Goal: Transaction & Acquisition: Purchase product/service

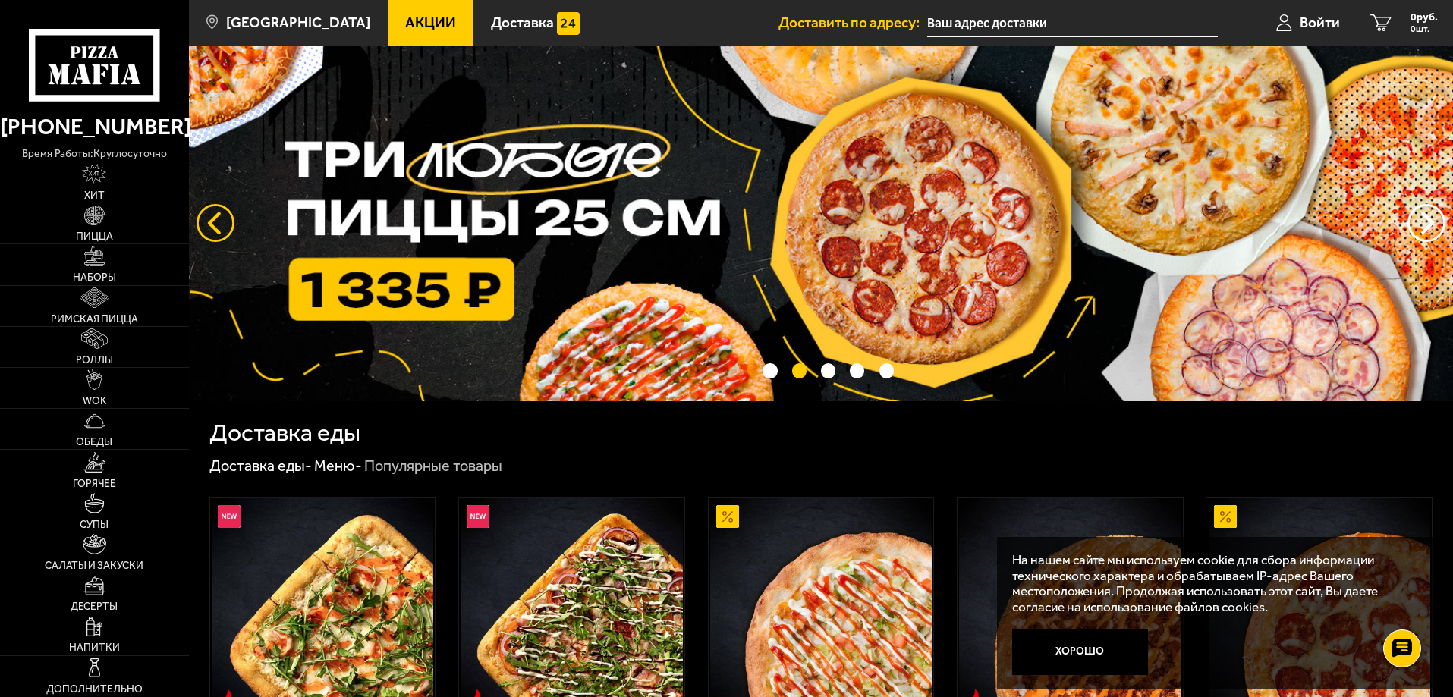
click at [219, 219] on button "следующий" at bounding box center [215, 223] width 38 height 38
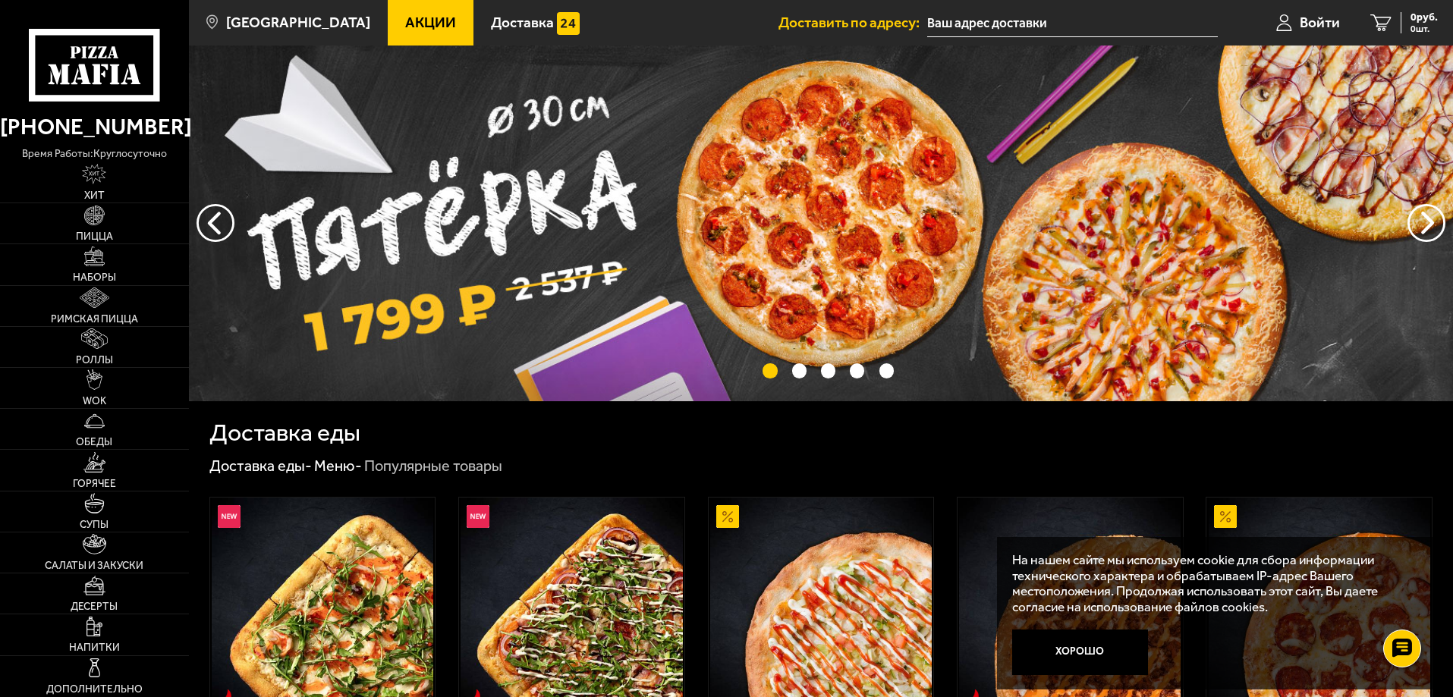
click at [643, 222] on img at bounding box center [821, 224] width 1264 height 356
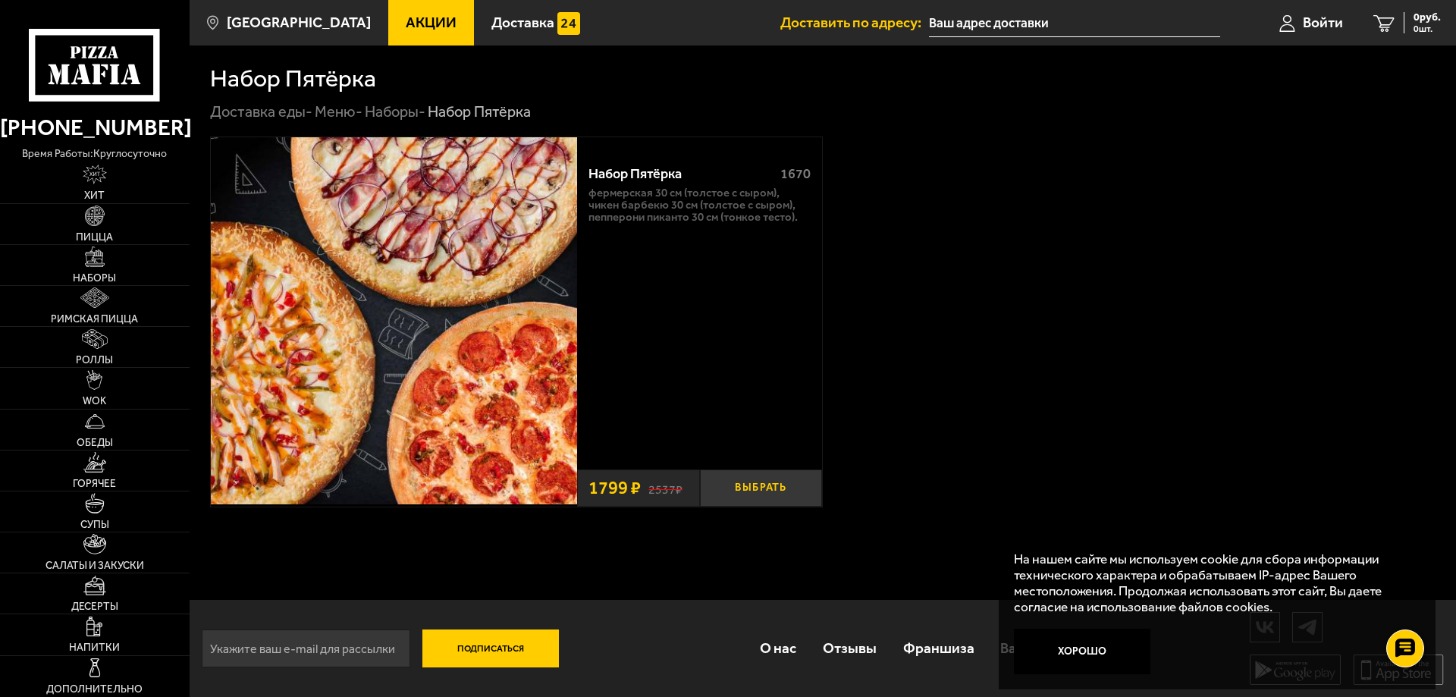
click at [743, 486] on button "Выбрать" at bounding box center [761, 488] width 122 height 37
click at [1298, 19] on span "Войти" at bounding box center [1305, 22] width 40 height 14
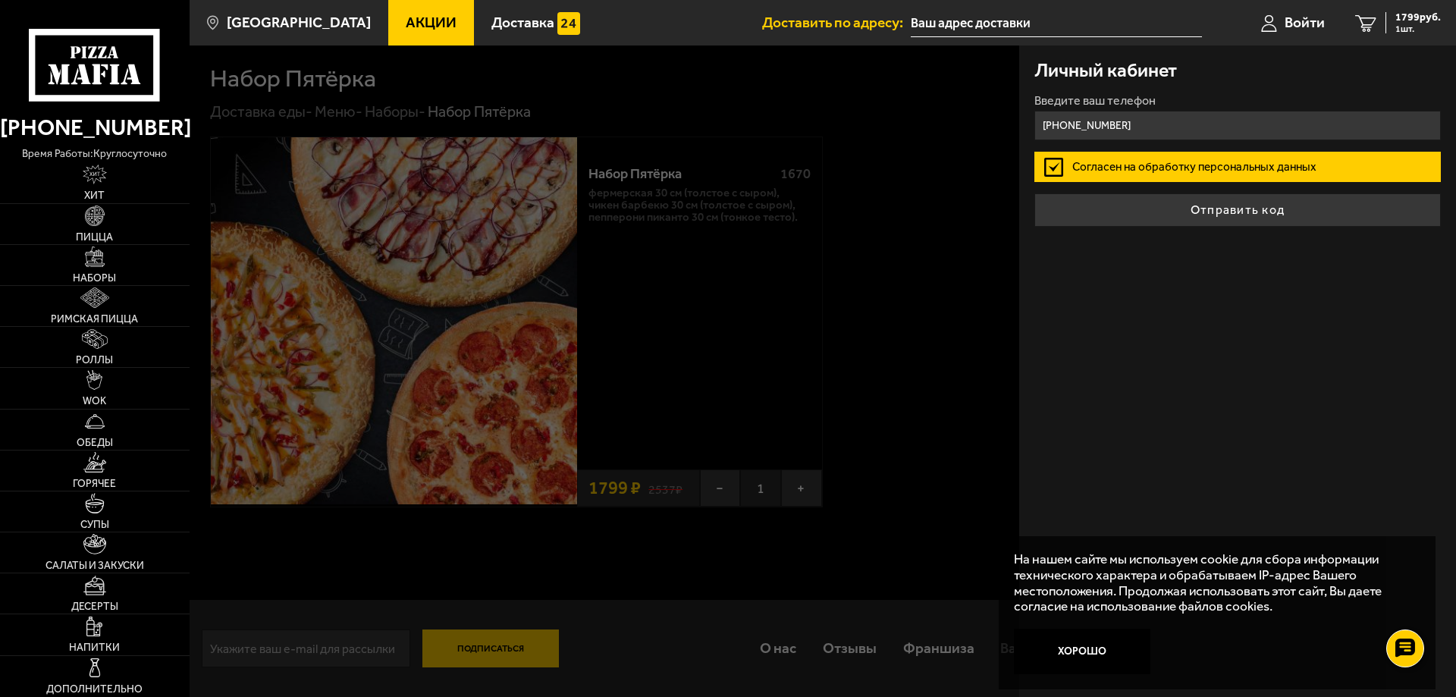
type input "[PHONE_NUMBER]"
click at [1174, 171] on label "Согласен на обработку персональных данных" at bounding box center [1238, 167] width 407 height 30
click at [0, 0] on input "Согласен на обработку персональных данных" at bounding box center [0, 0] width 0 height 0
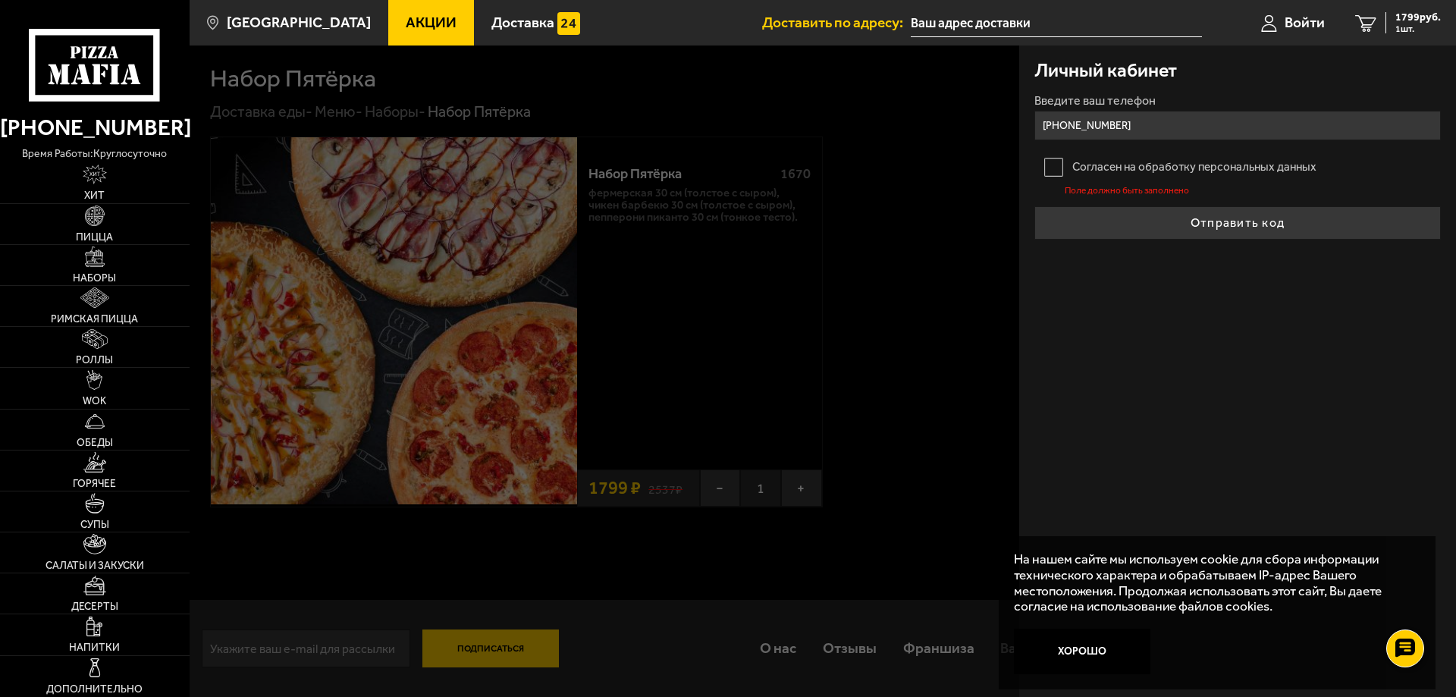
click at [1089, 157] on label "Согласен на обработку персональных данных" at bounding box center [1238, 167] width 407 height 30
click at [0, 0] on input "Согласен на обработку персональных данных" at bounding box center [0, 0] width 0 height 0
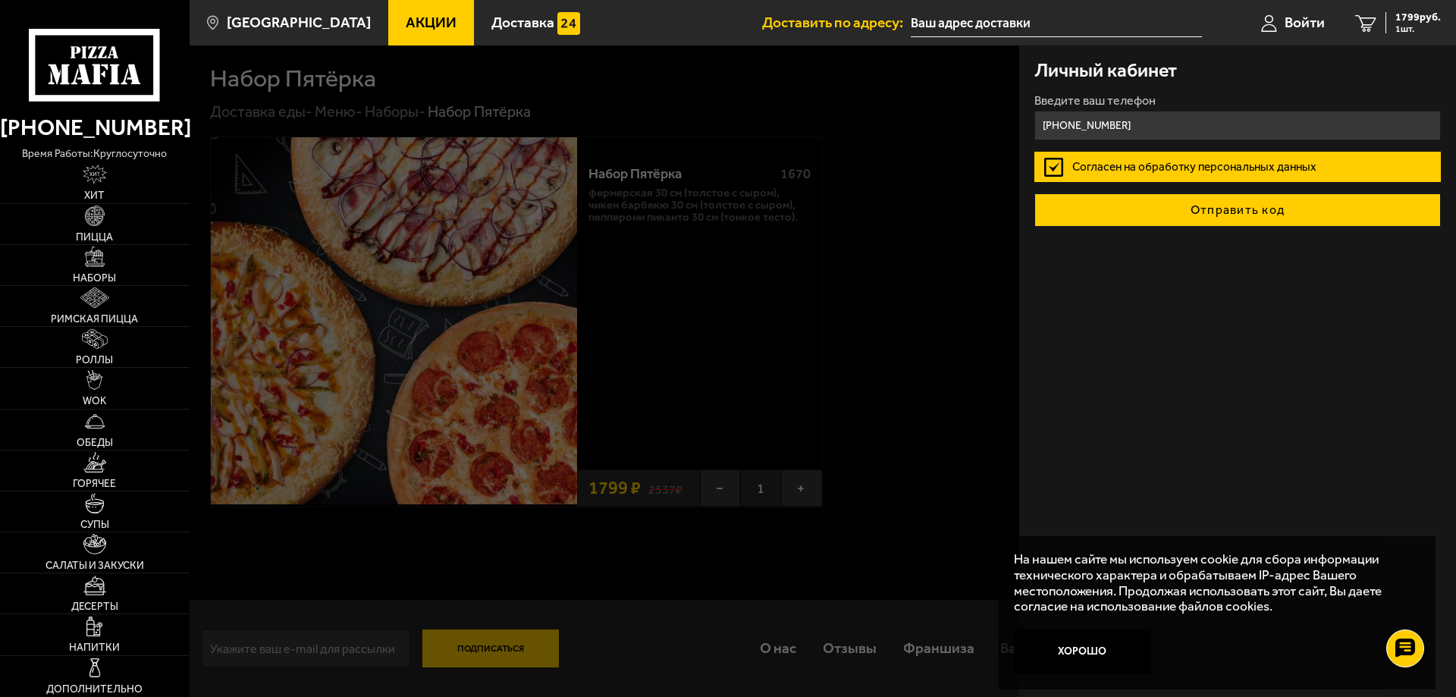
click at [1206, 206] on button "Отправить код" at bounding box center [1238, 209] width 407 height 33
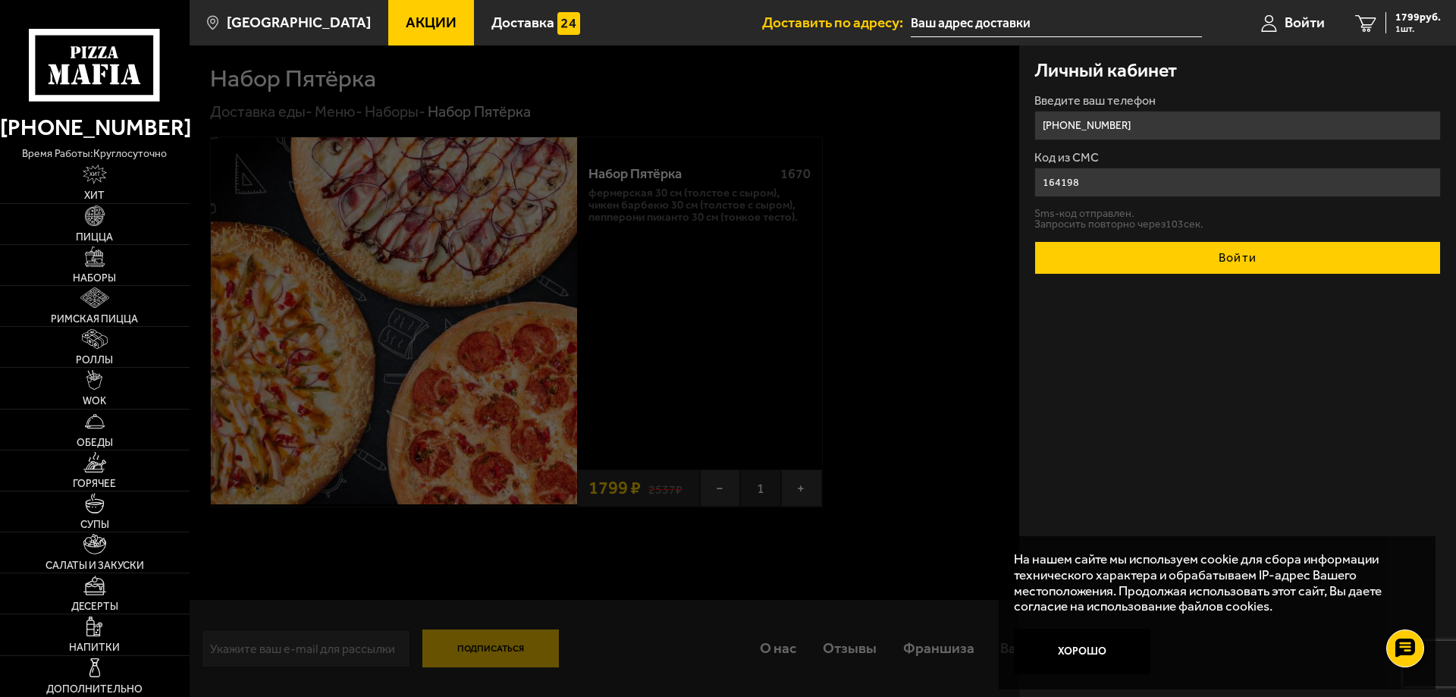
type input "164198"
click at [1225, 254] on button "Войти" at bounding box center [1238, 257] width 407 height 33
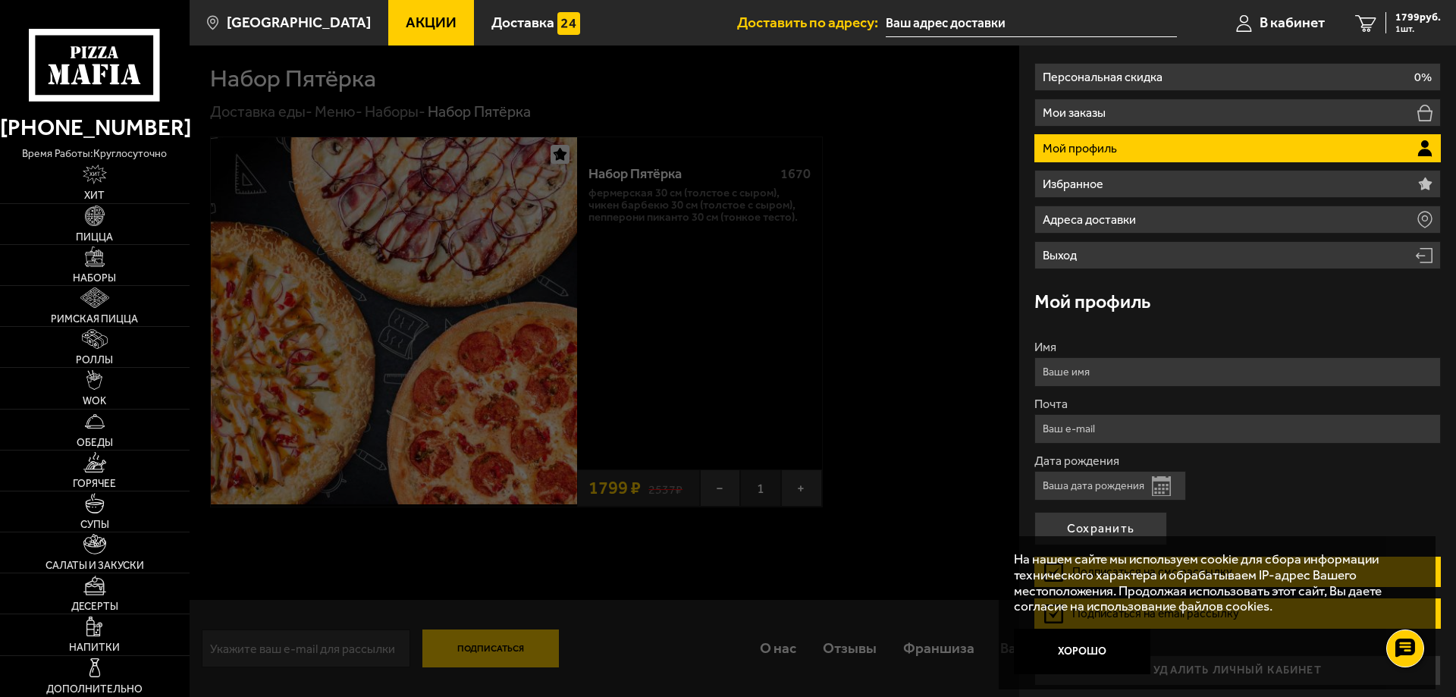
scroll to position [51, 0]
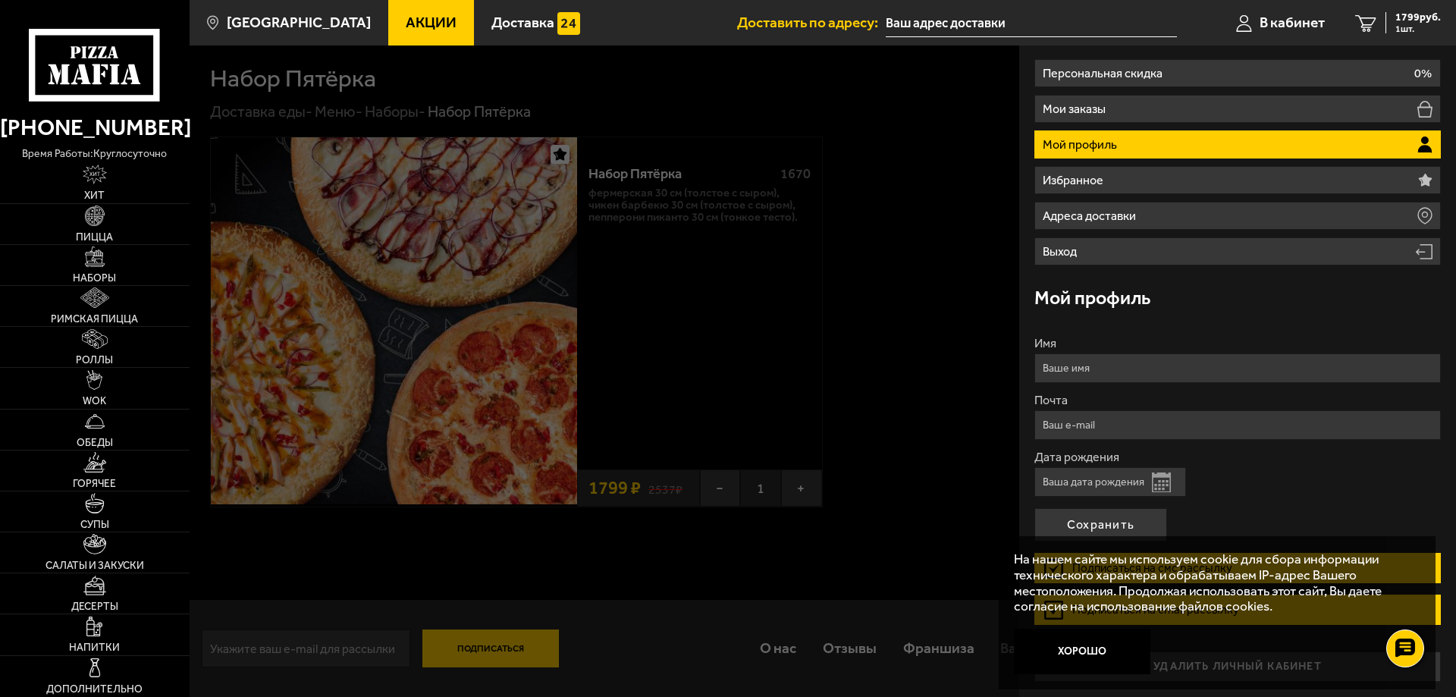
click at [1108, 363] on input "Имя" at bounding box center [1238, 369] width 407 height 30
type input "[PERSON_NAME]"
click at [1073, 487] on input "Дата рождения" at bounding box center [1111, 482] width 152 height 30
type input "16.08.1999"
click at [1103, 516] on button "Сохранить" at bounding box center [1101, 524] width 133 height 33
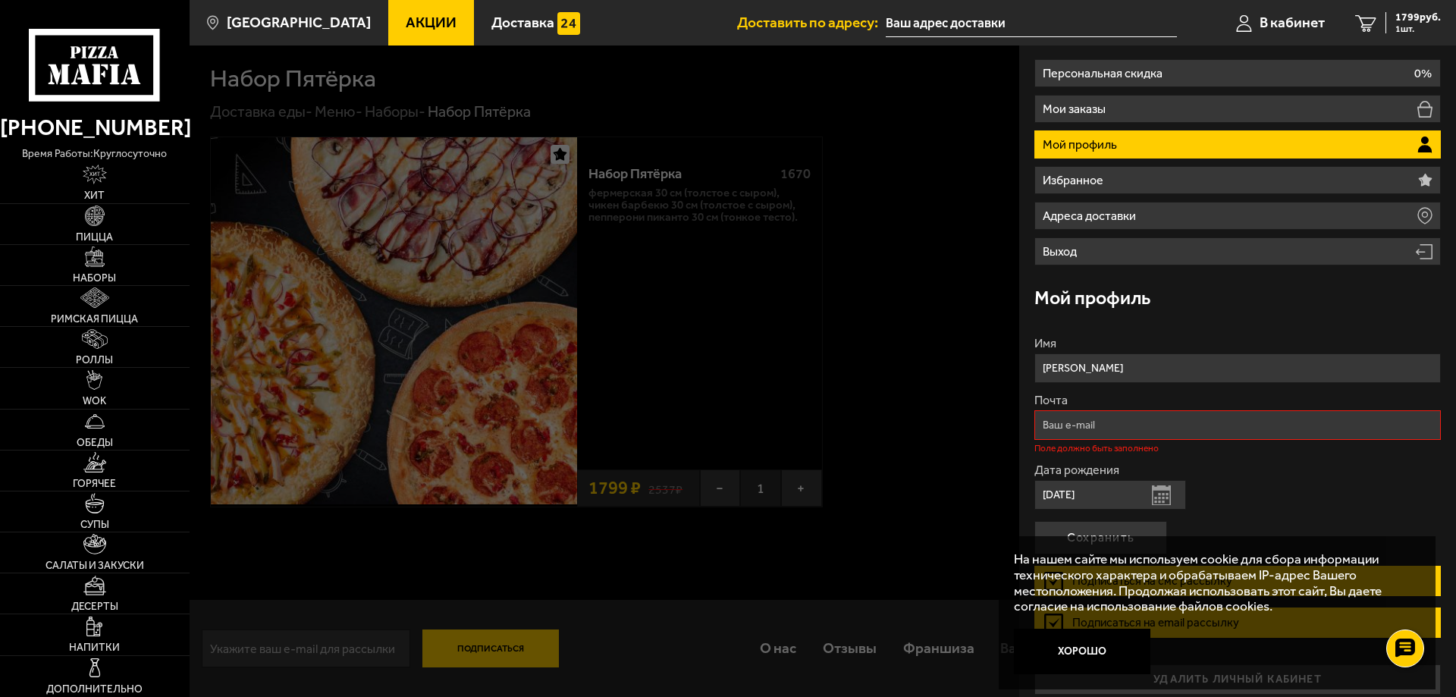
click at [1127, 425] on input "Почта" at bounding box center [1238, 425] width 407 height 30
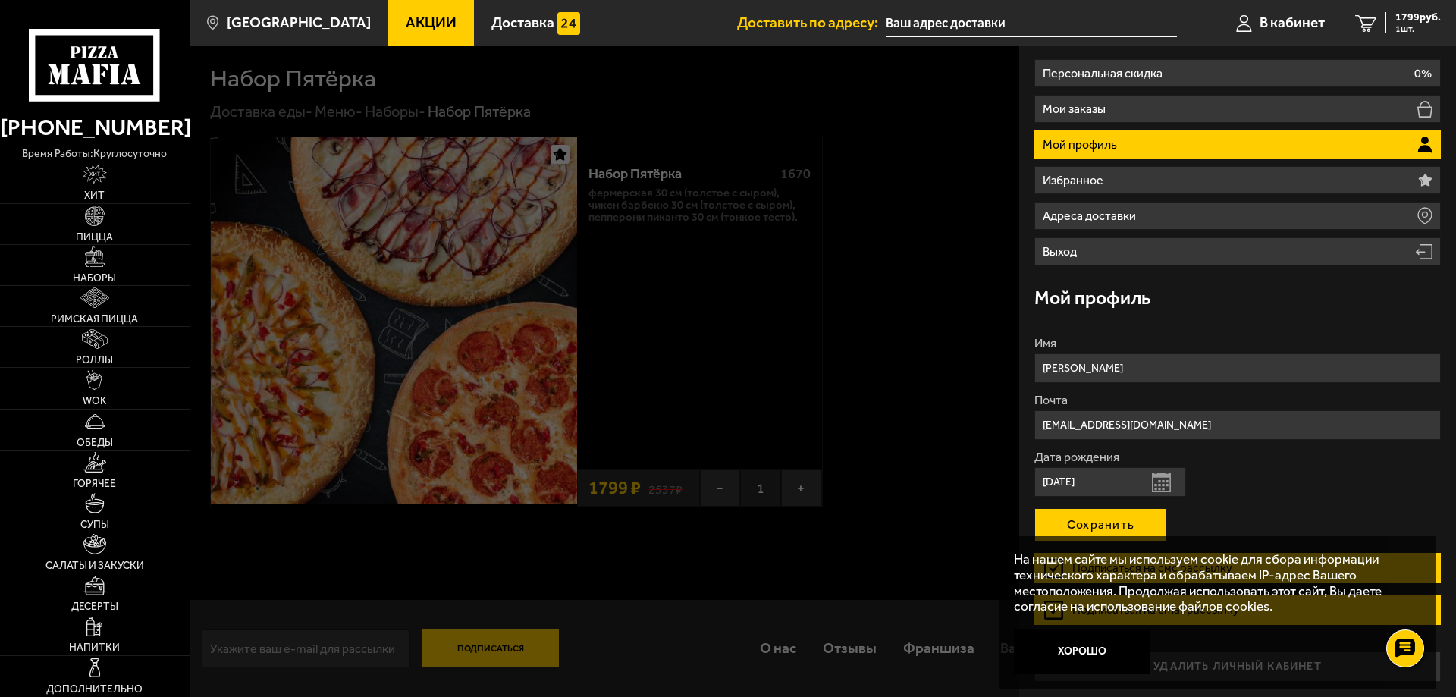
type input "denis14111@yandex.ru"
click at [1101, 523] on button "Сохранить" at bounding box center [1101, 524] width 133 height 33
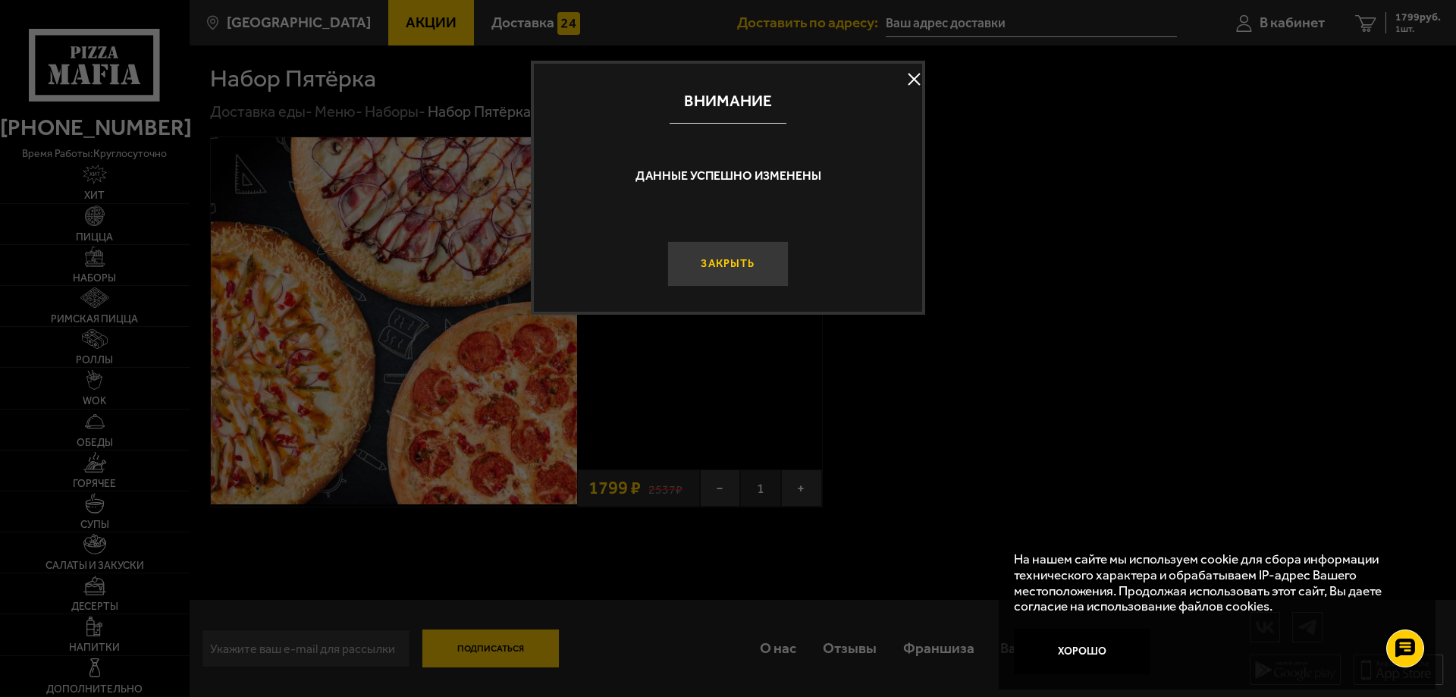
click at [742, 269] on button "Закрыть" at bounding box center [728, 264] width 121 height 46
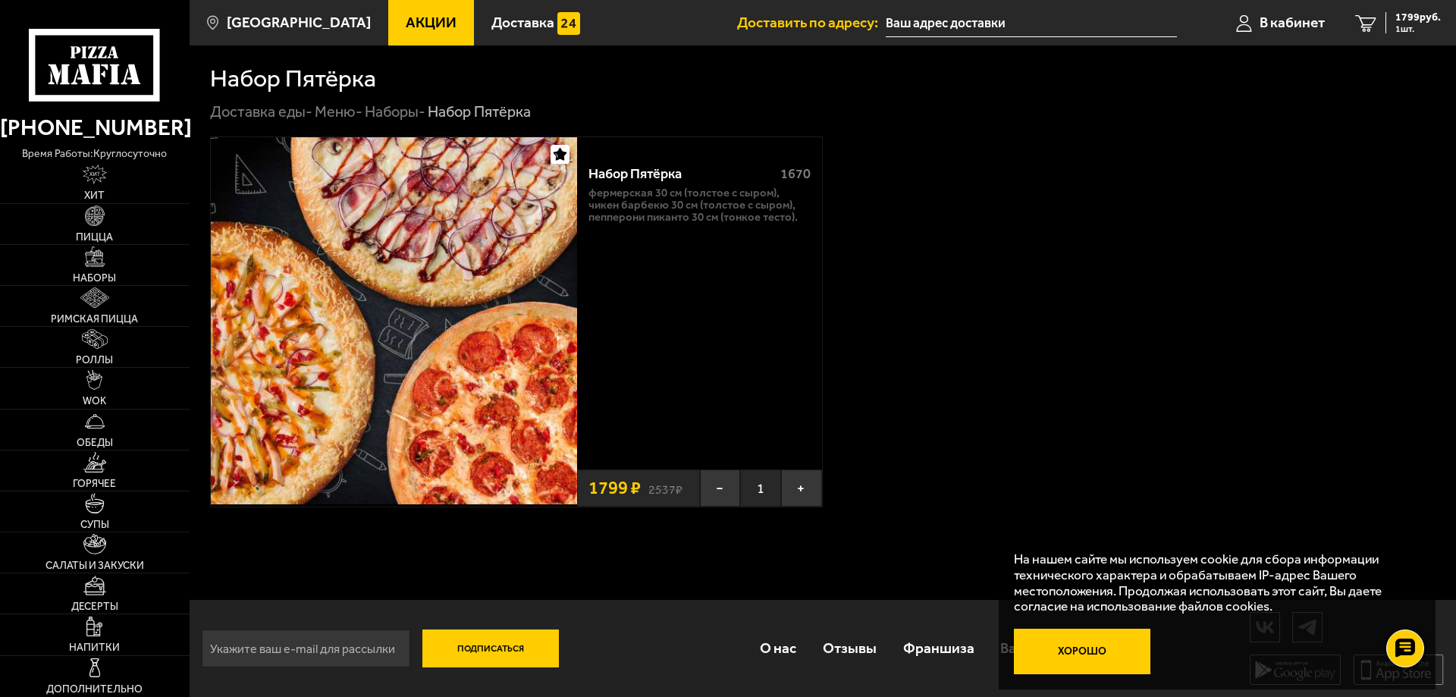
click at [1062, 648] on button "Хорошо" at bounding box center [1082, 652] width 137 height 46
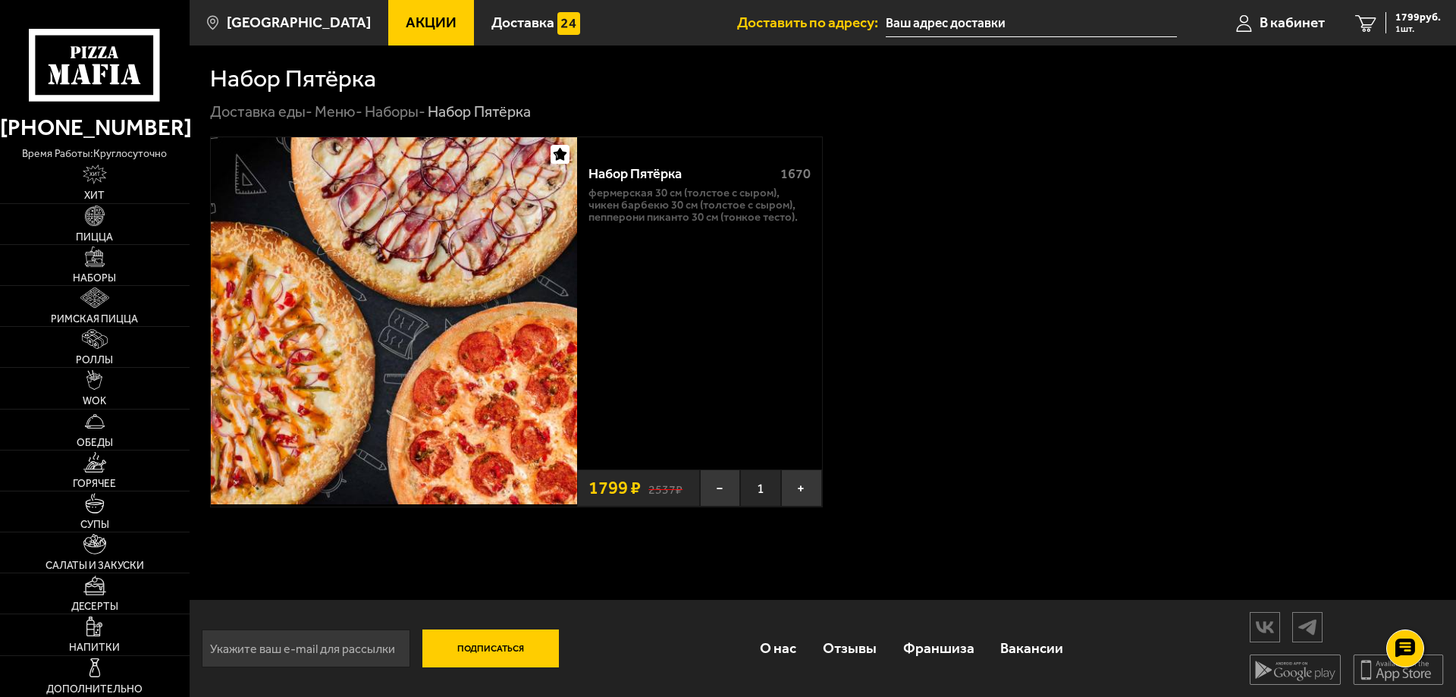
click at [946, 17] on input "text" at bounding box center [1031, 23] width 291 height 28
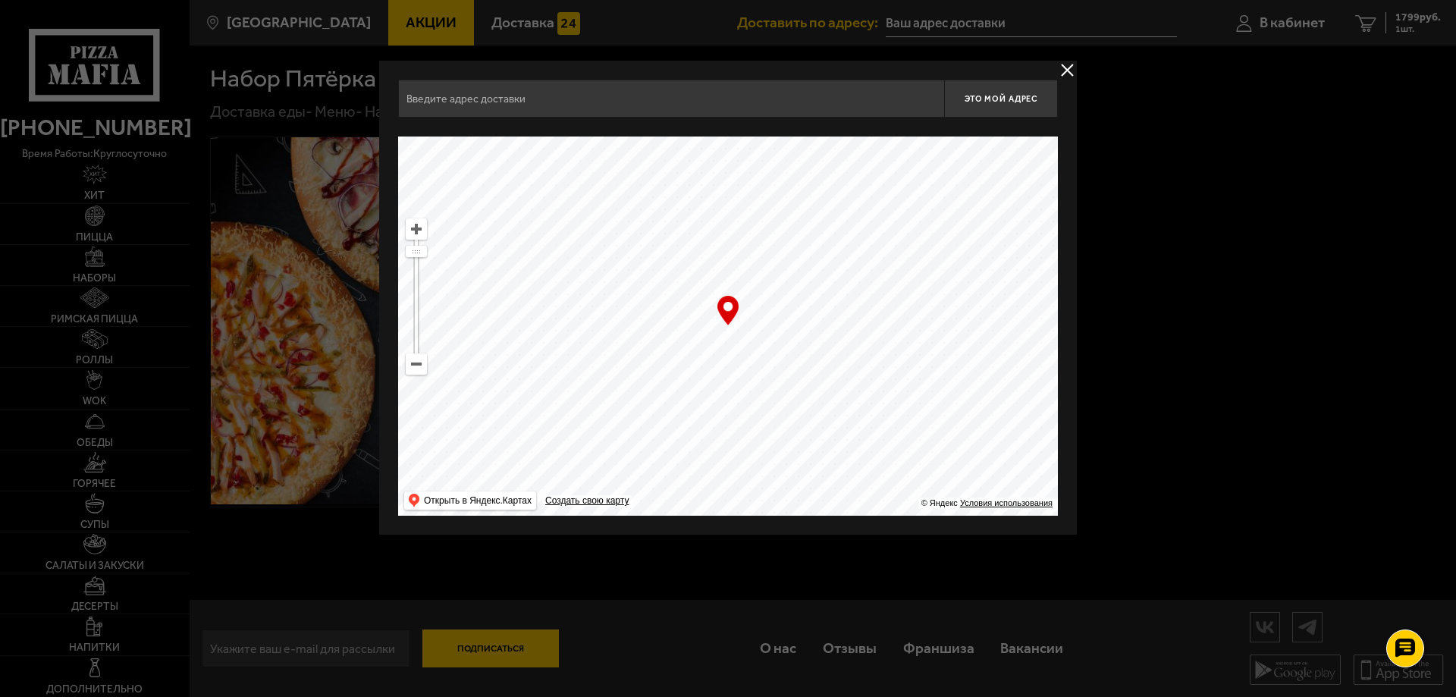
click at [489, 105] on input "text" at bounding box center [671, 99] width 546 height 38
type input "G"
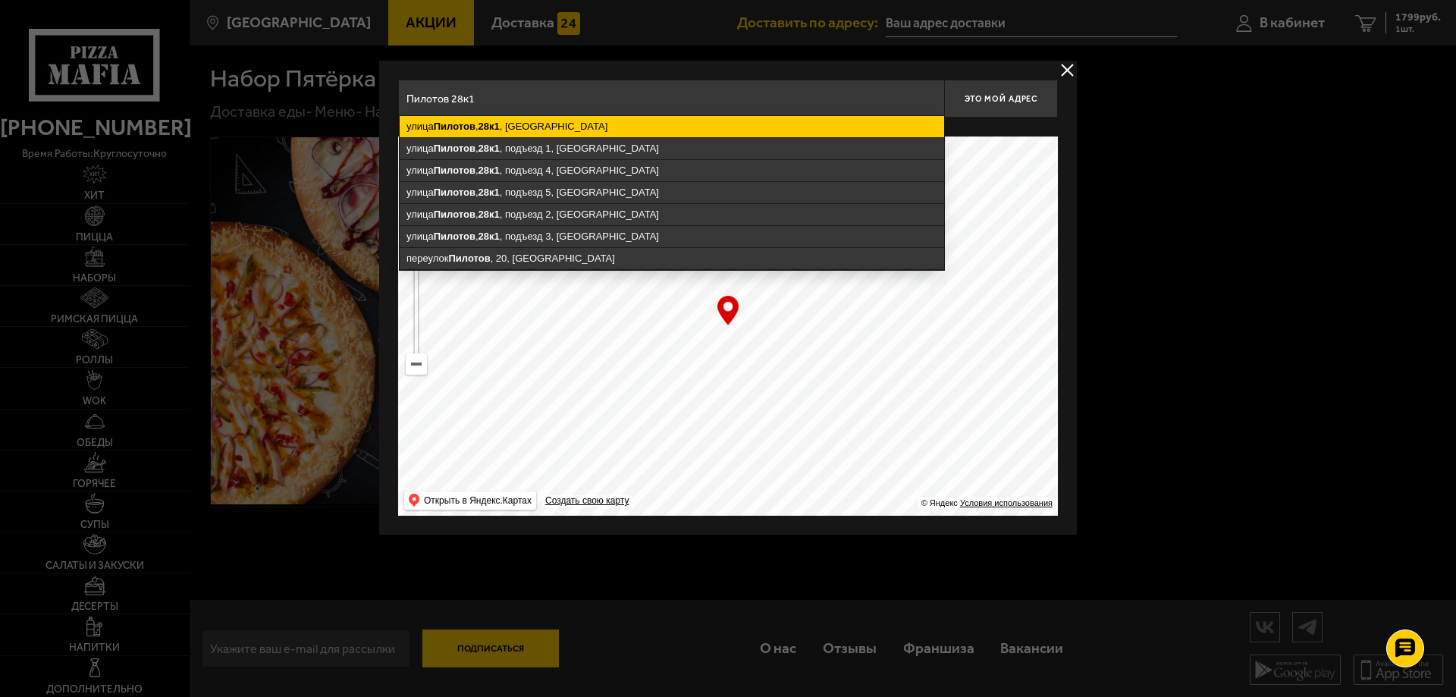
click at [515, 127] on ymaps "улица Пилотов , 28к1 , Санкт-Петербург" at bounding box center [672, 126] width 545 height 21
type input "Санкт-Петербург, улица Пилотов, 28к1"
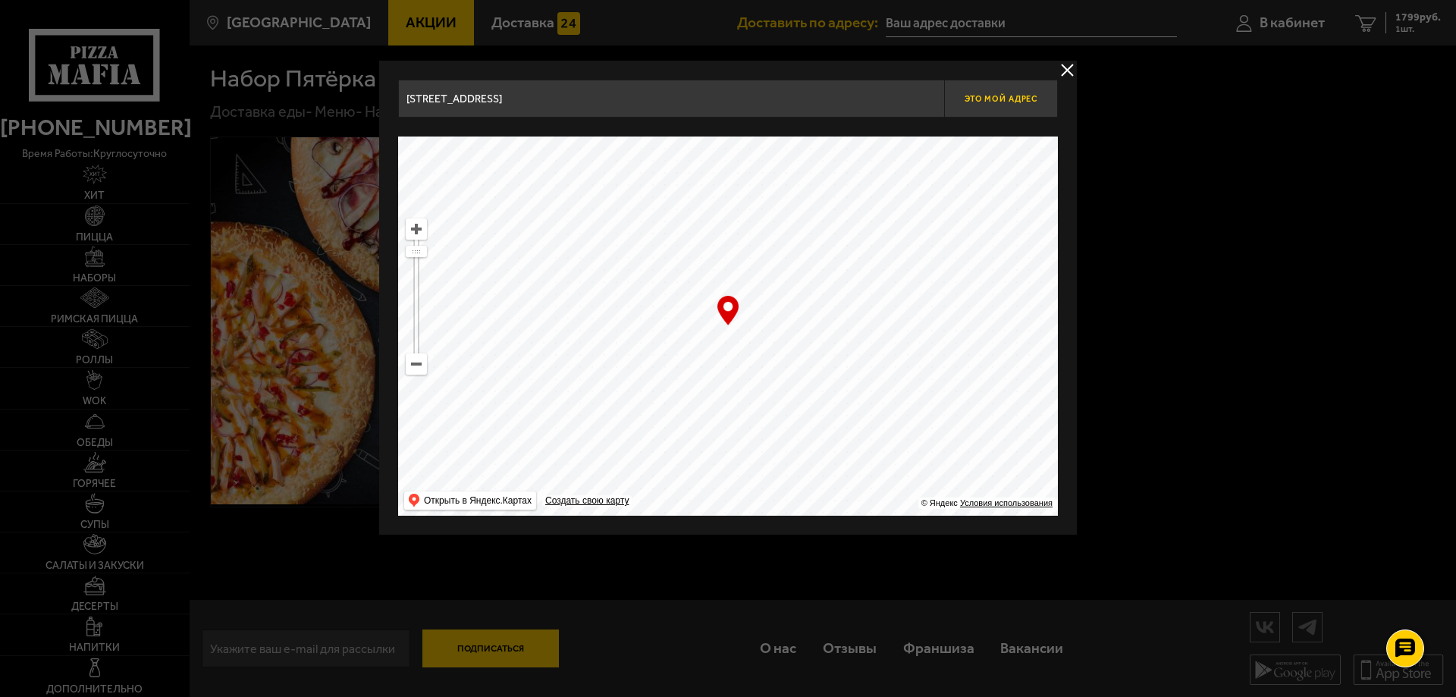
click at [1007, 99] on span "Это мой адрес" at bounding box center [1001, 99] width 73 height 10
type input "[STREET_ADDRESS]"
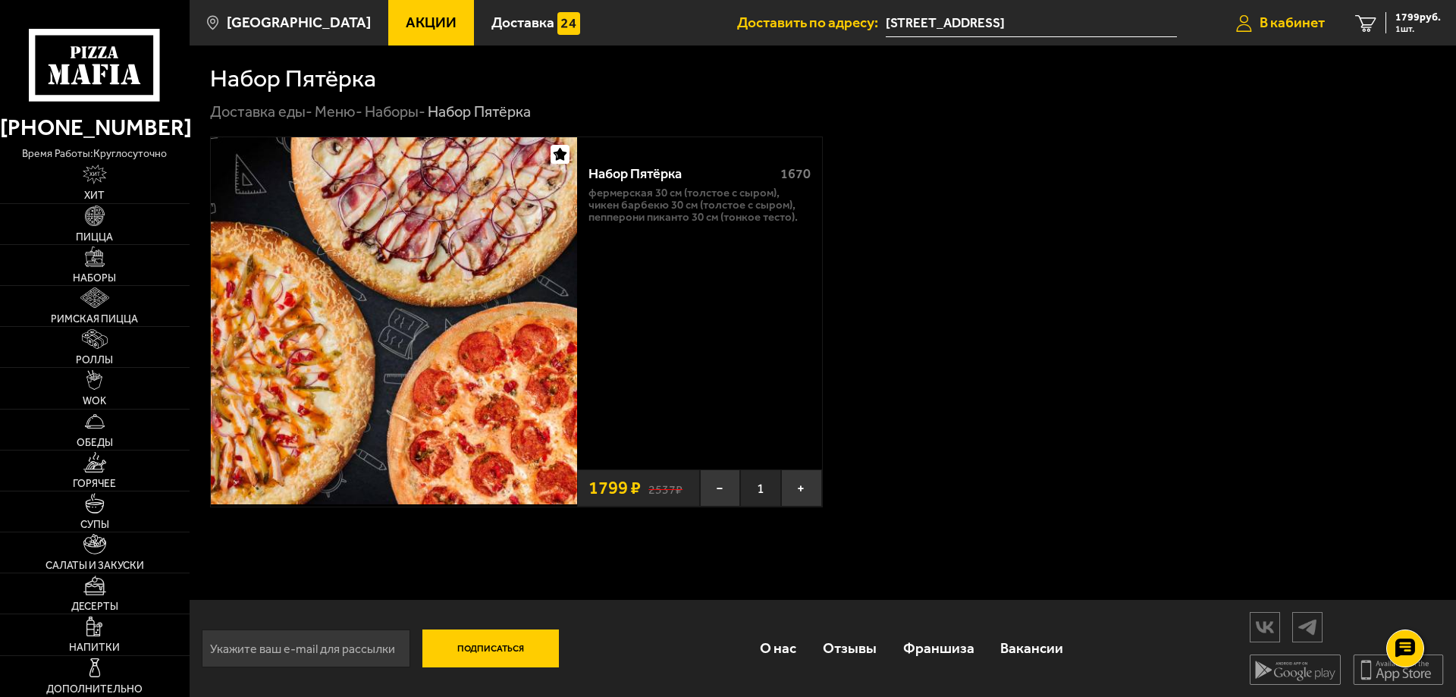
click at [1294, 17] on span "В кабинет" at bounding box center [1292, 22] width 65 height 14
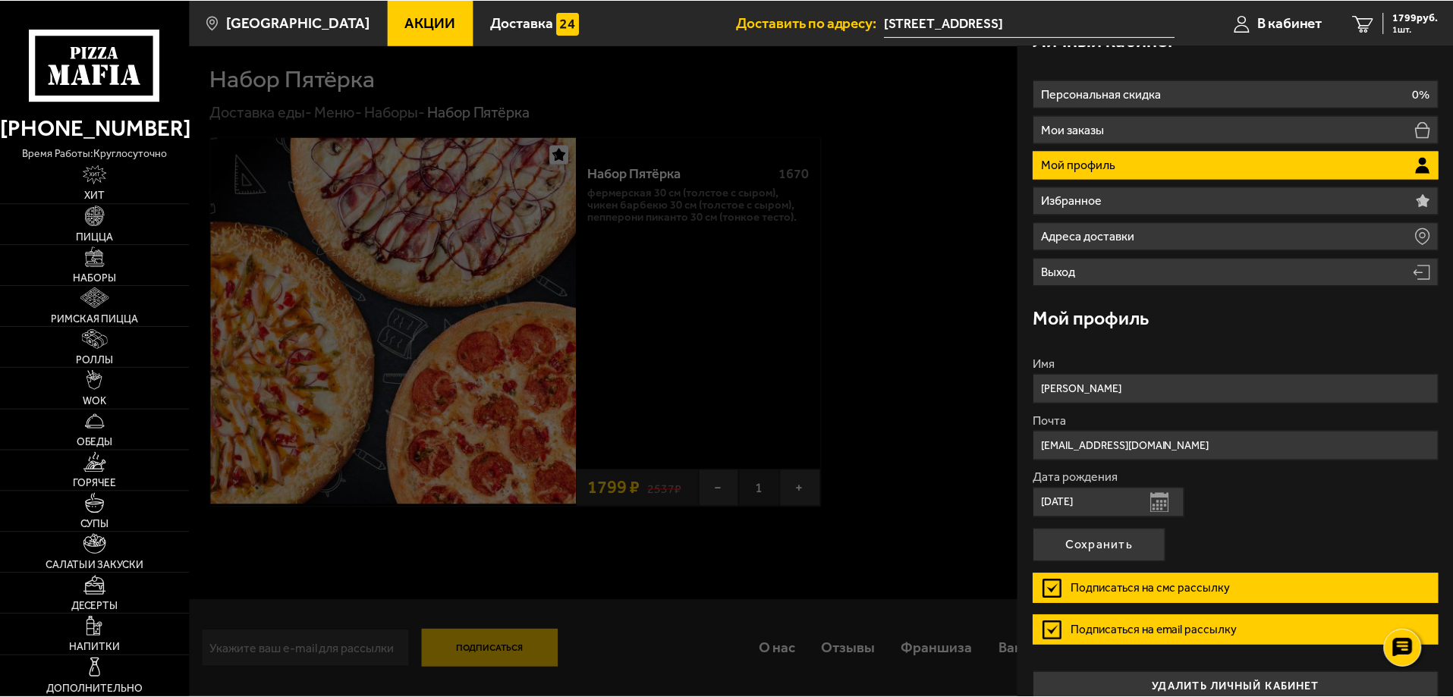
scroll to position [0, 0]
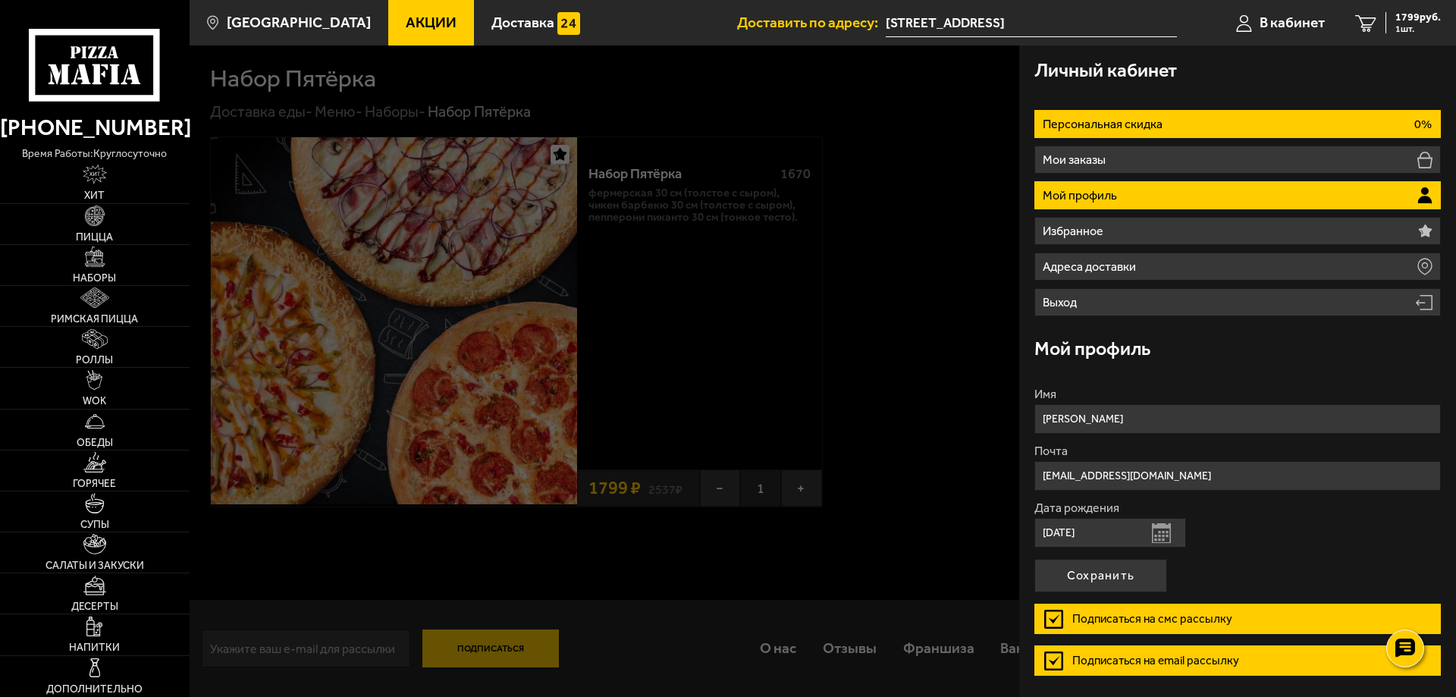
click at [1144, 130] on p "Персональная скидка" at bounding box center [1105, 124] width 124 height 12
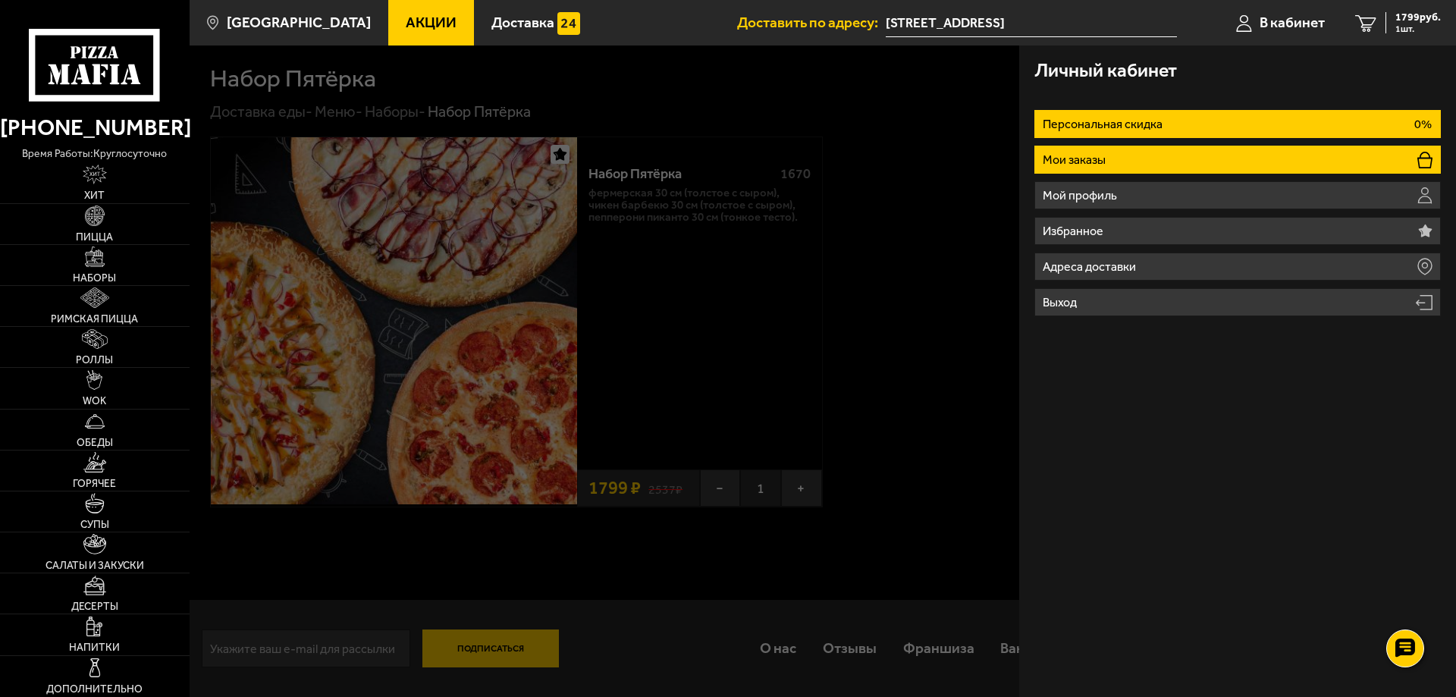
click at [1133, 153] on li "Мои заказы" at bounding box center [1238, 160] width 407 height 28
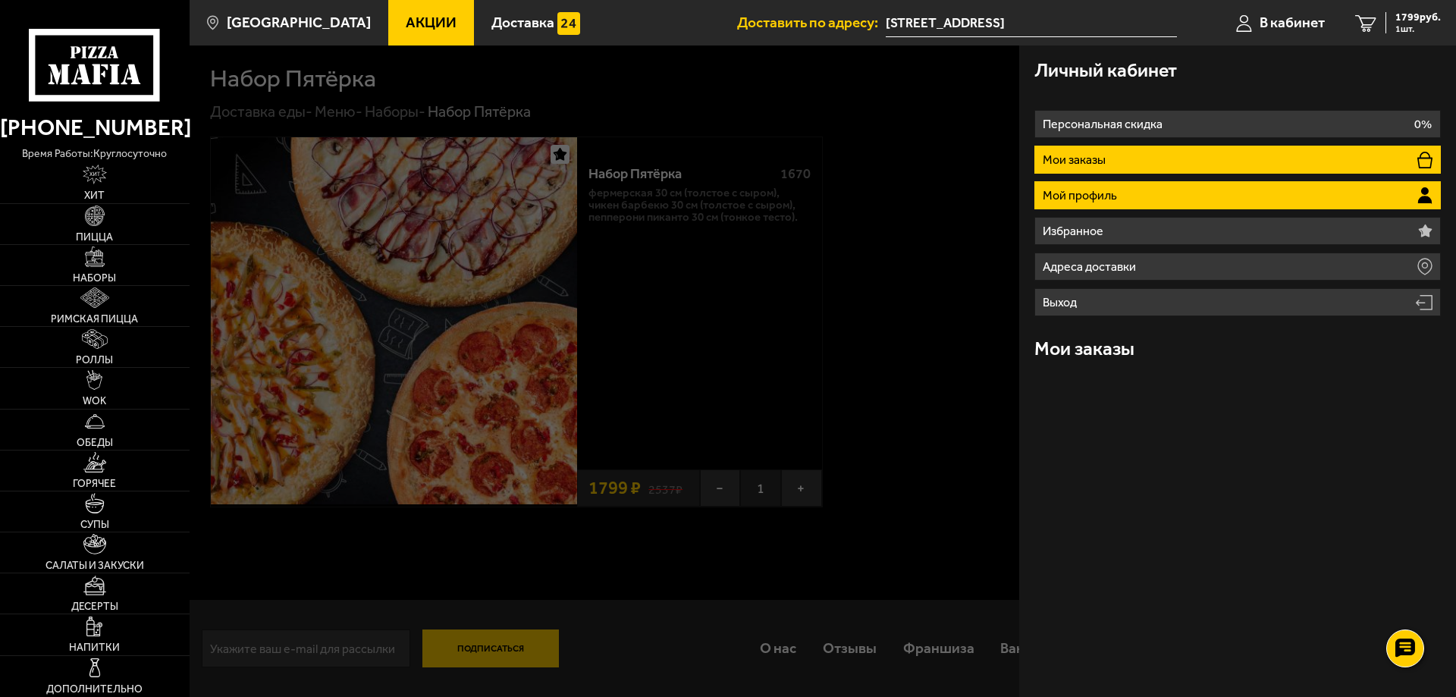
click at [1119, 187] on li "Мой профиль" at bounding box center [1238, 195] width 407 height 28
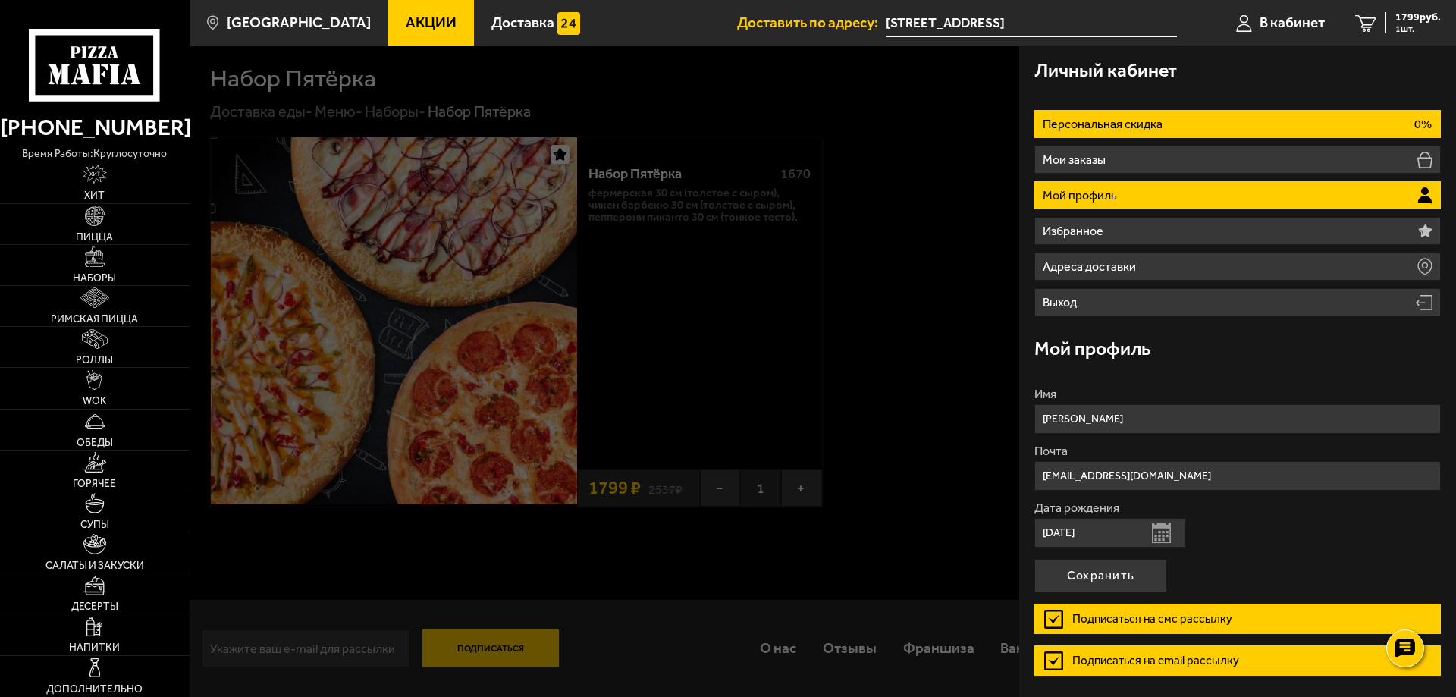
click at [1136, 134] on li "Персональная скидка 0%" at bounding box center [1238, 124] width 407 height 28
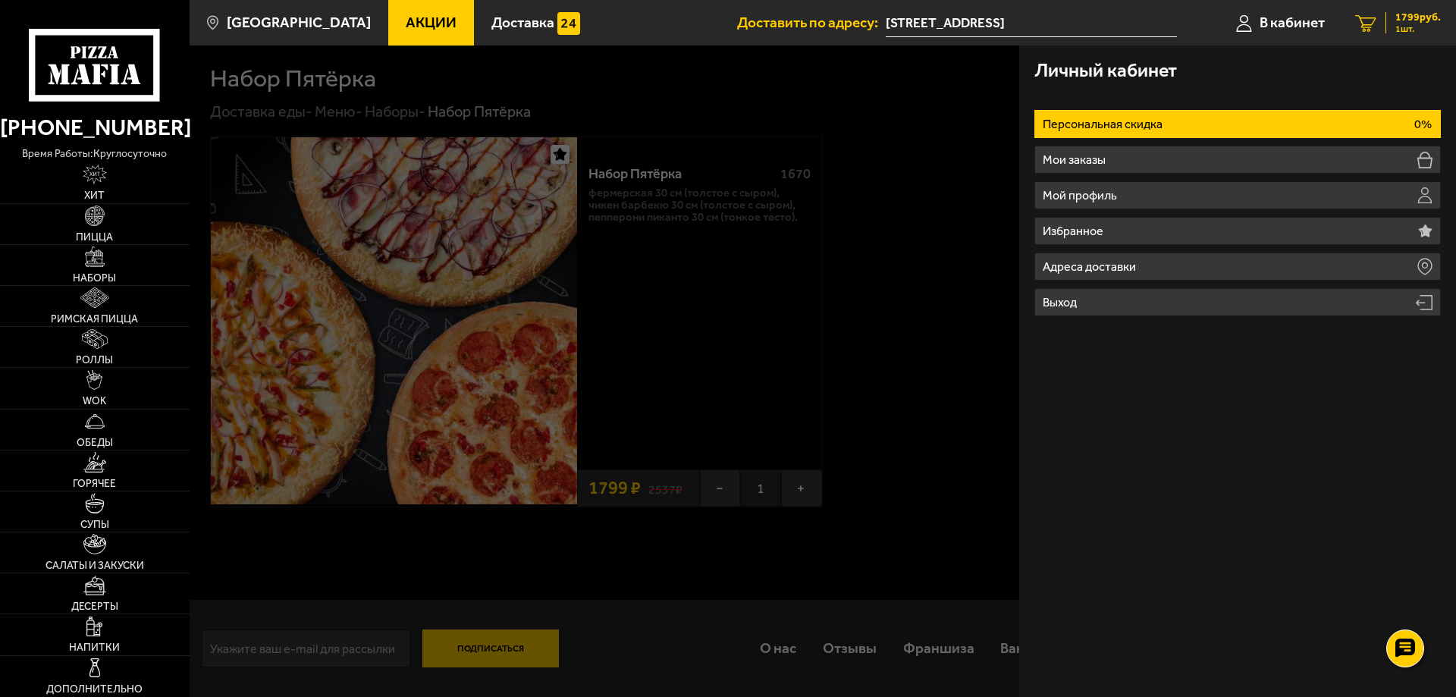
click at [1390, 20] on div "1799 руб. 1 шт." at bounding box center [1413, 22] width 55 height 21
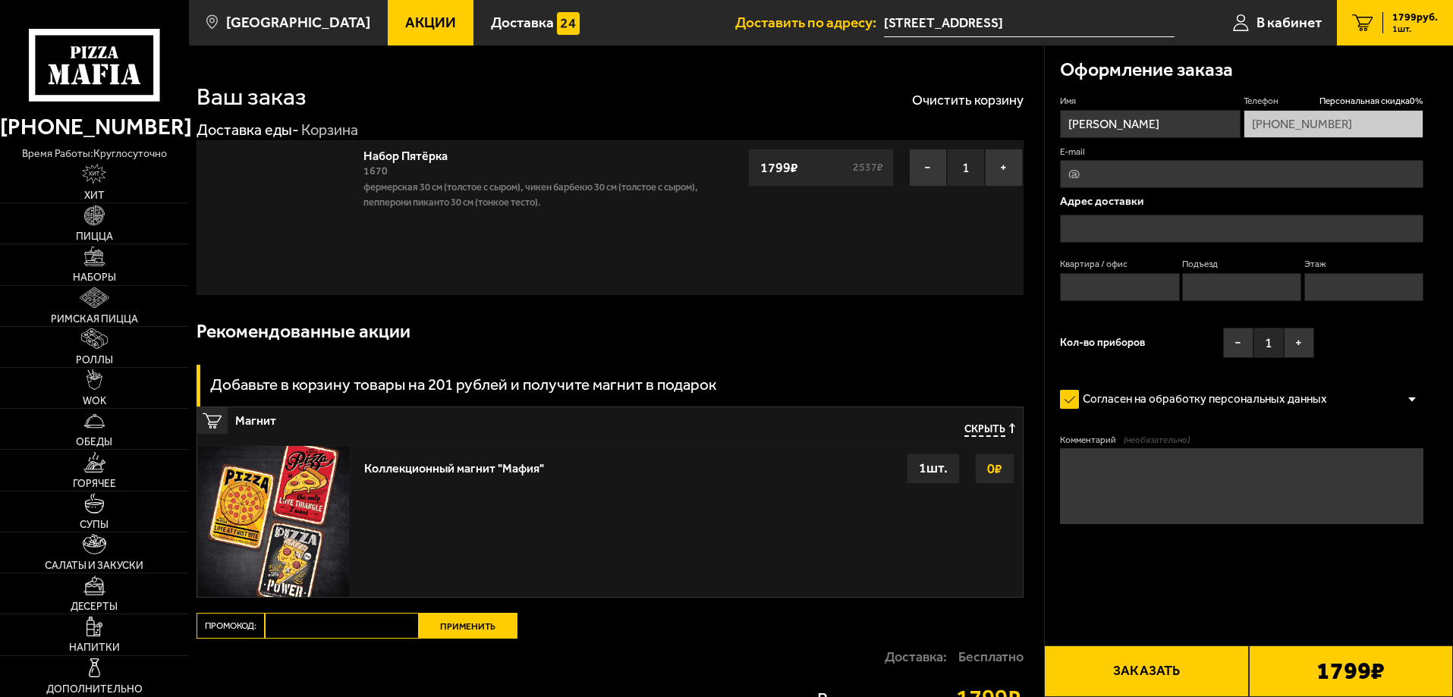
type input "[STREET_ADDRESS]"
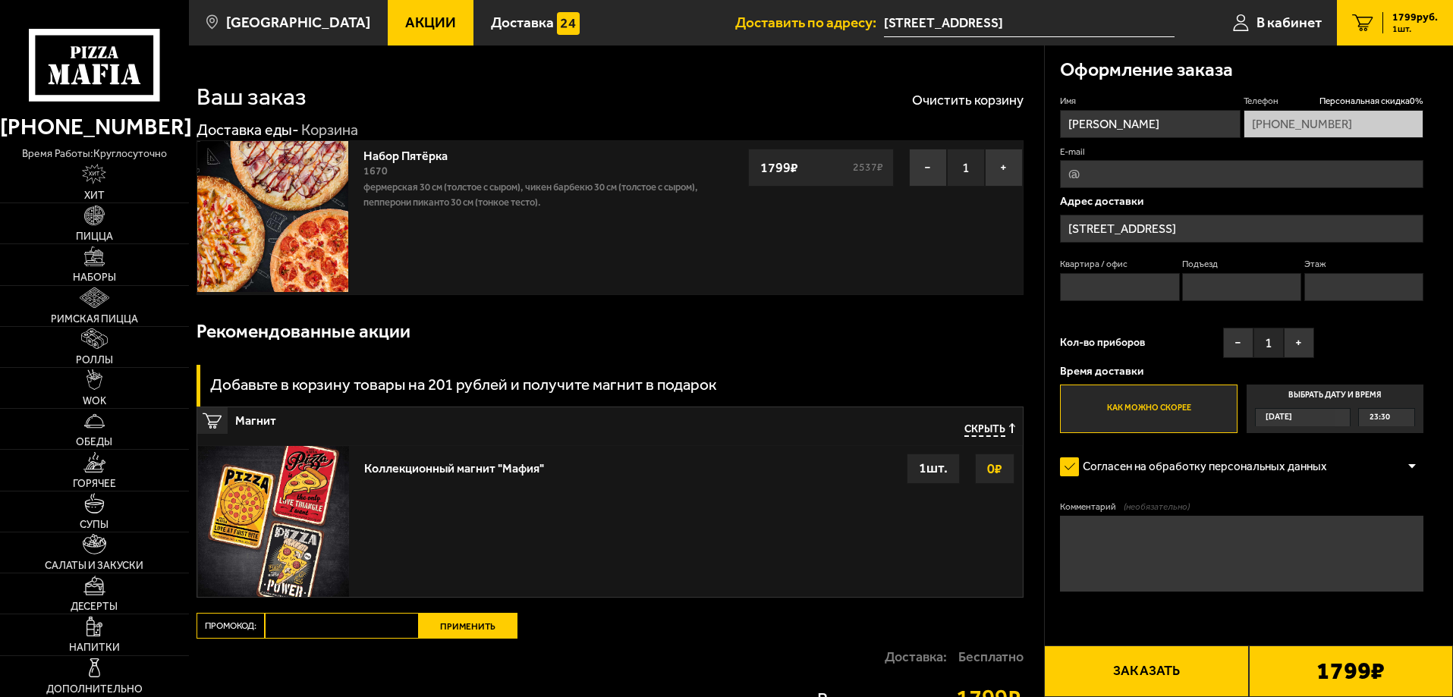
click at [863, 168] on s "2537 ₽" at bounding box center [867, 167] width 35 height 11
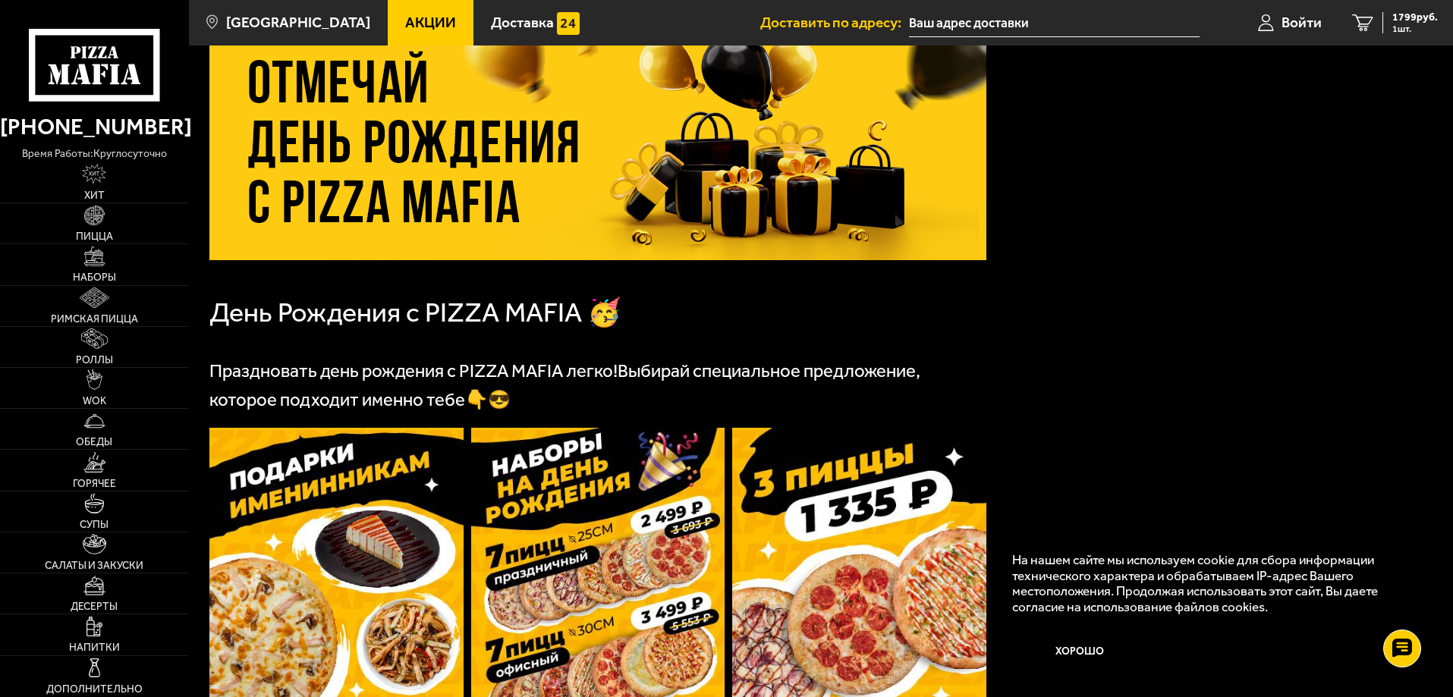
scroll to position [152, 0]
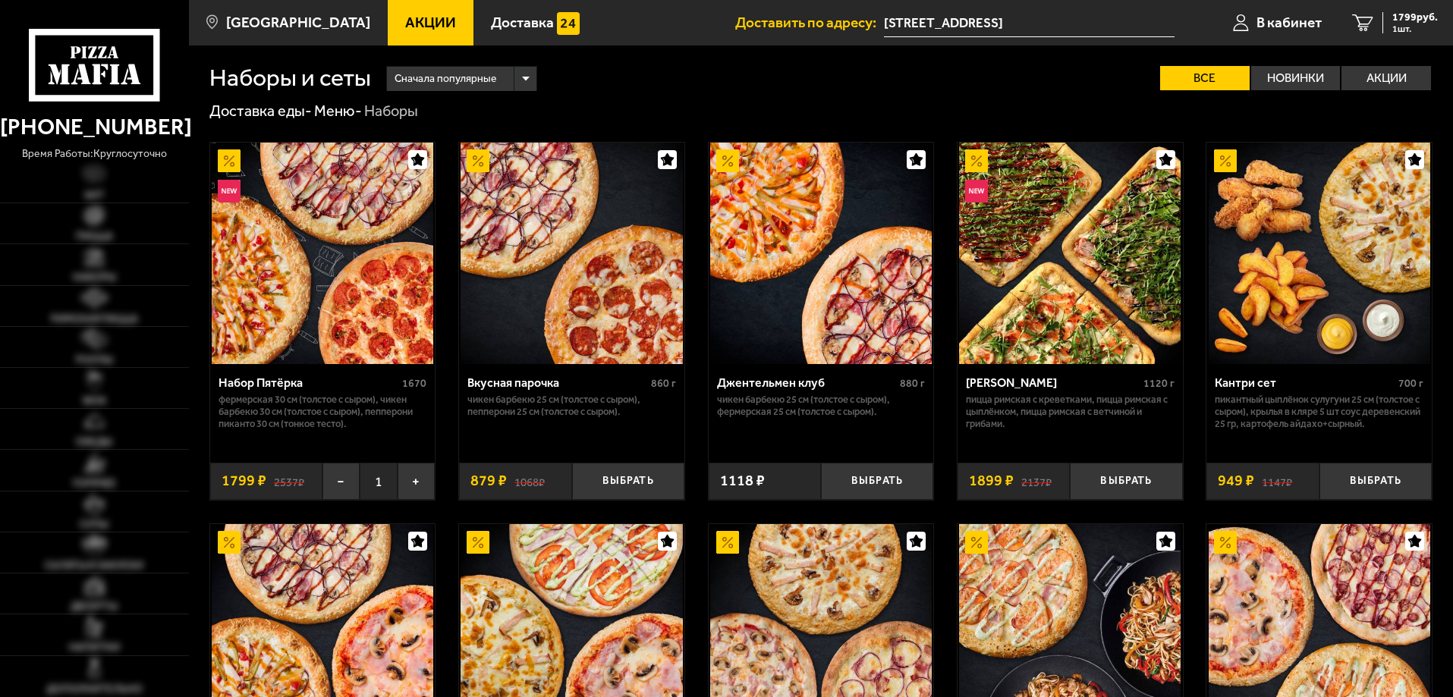
click at [470, 78] on span "Сначала популярные" at bounding box center [445, 78] width 102 height 29
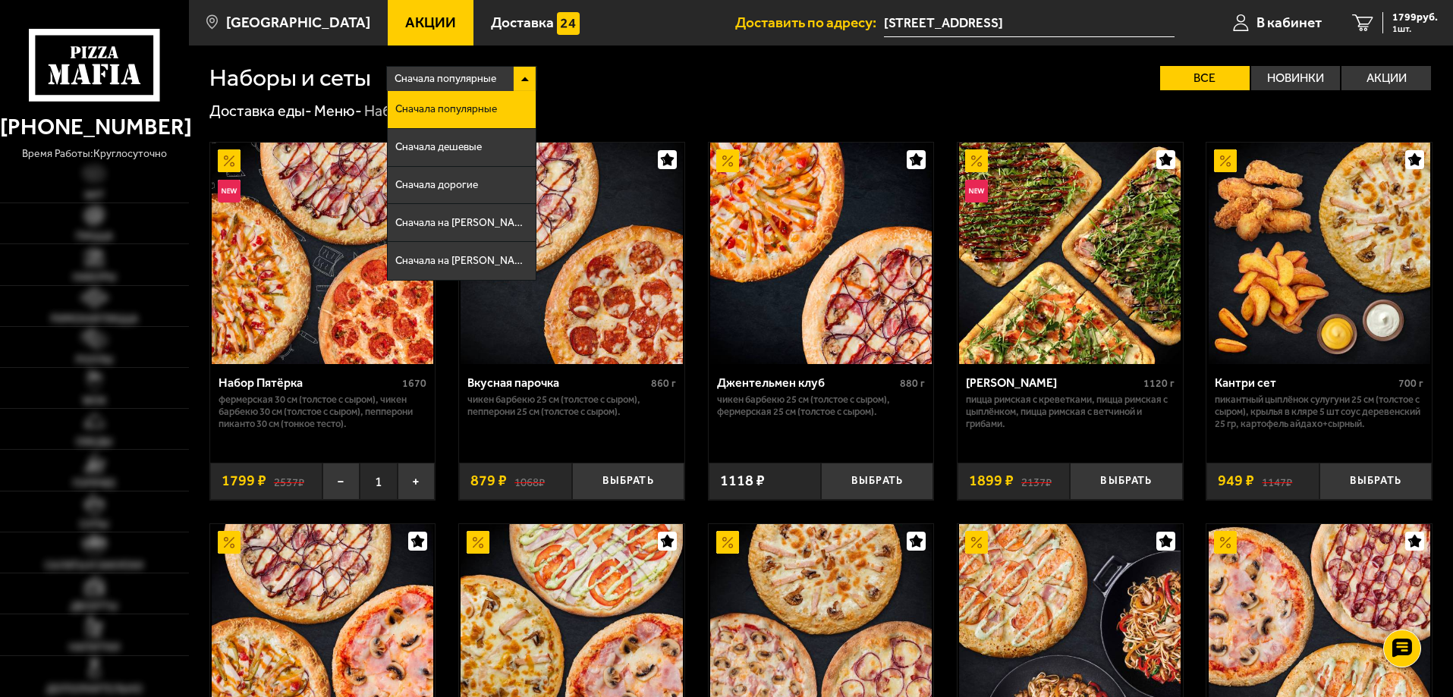
click at [470, 78] on span "Сначала популярные" at bounding box center [445, 78] width 102 height 29
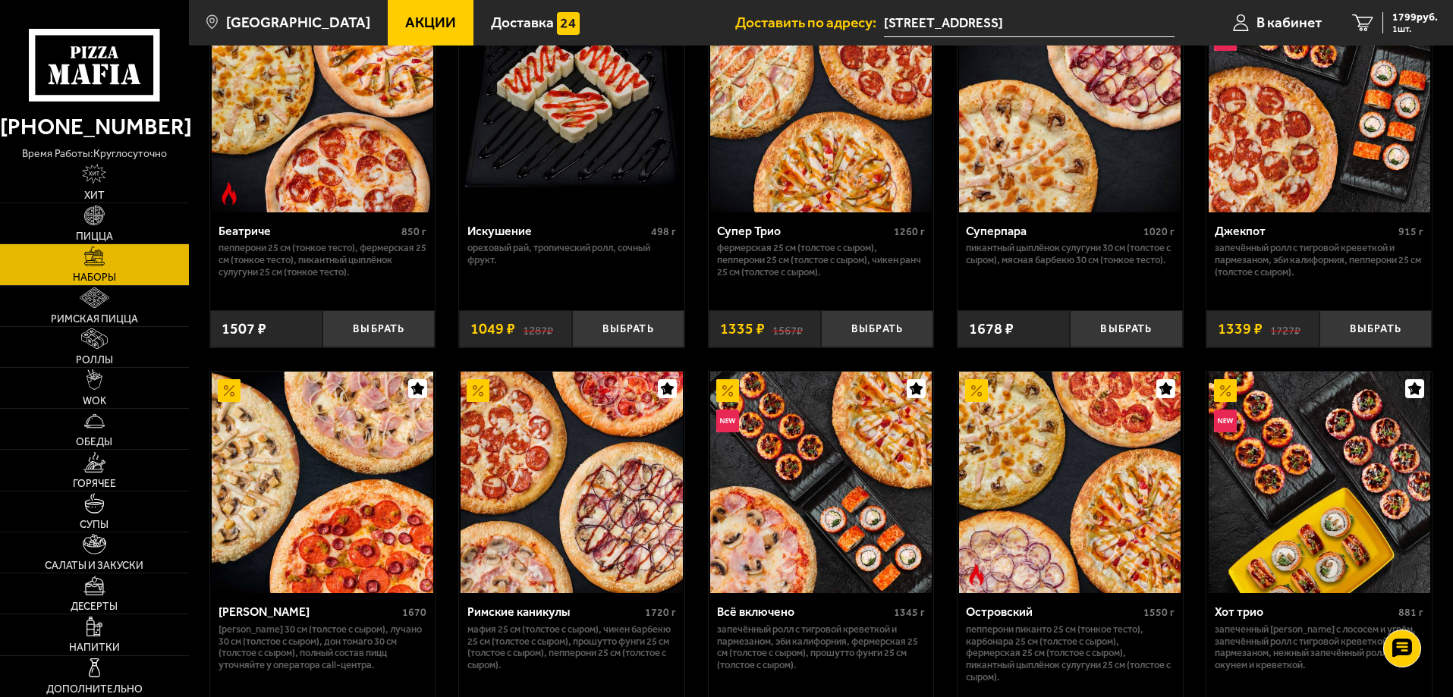
scroll to position [986, 0]
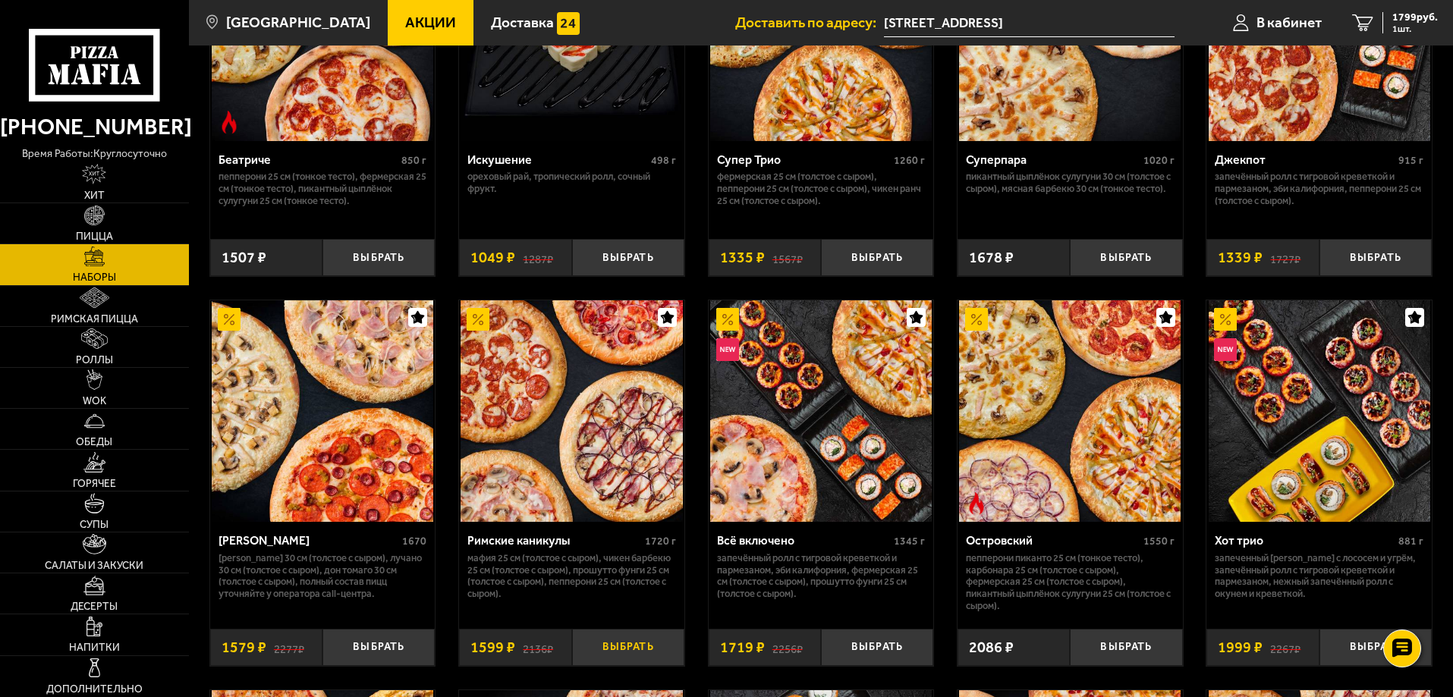
click at [615, 656] on button "Выбрать" at bounding box center [628, 647] width 112 height 37
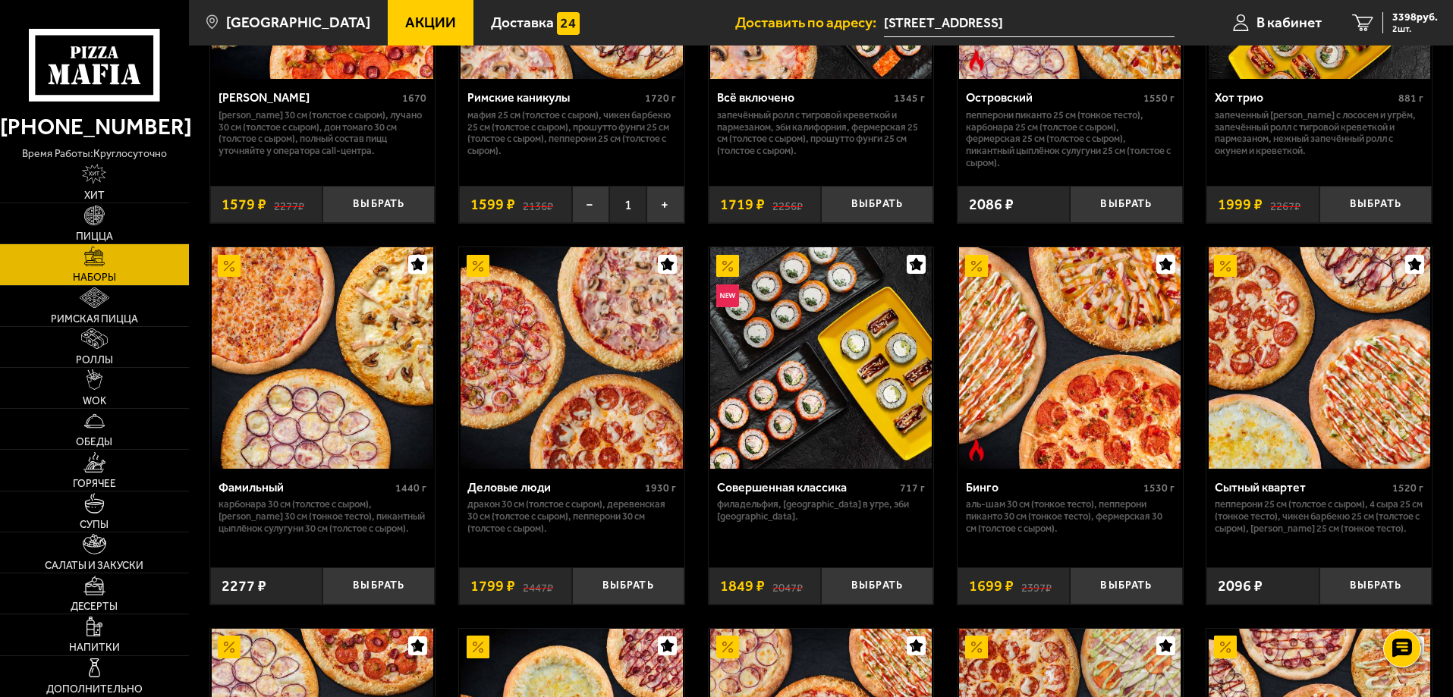
scroll to position [1441, 0]
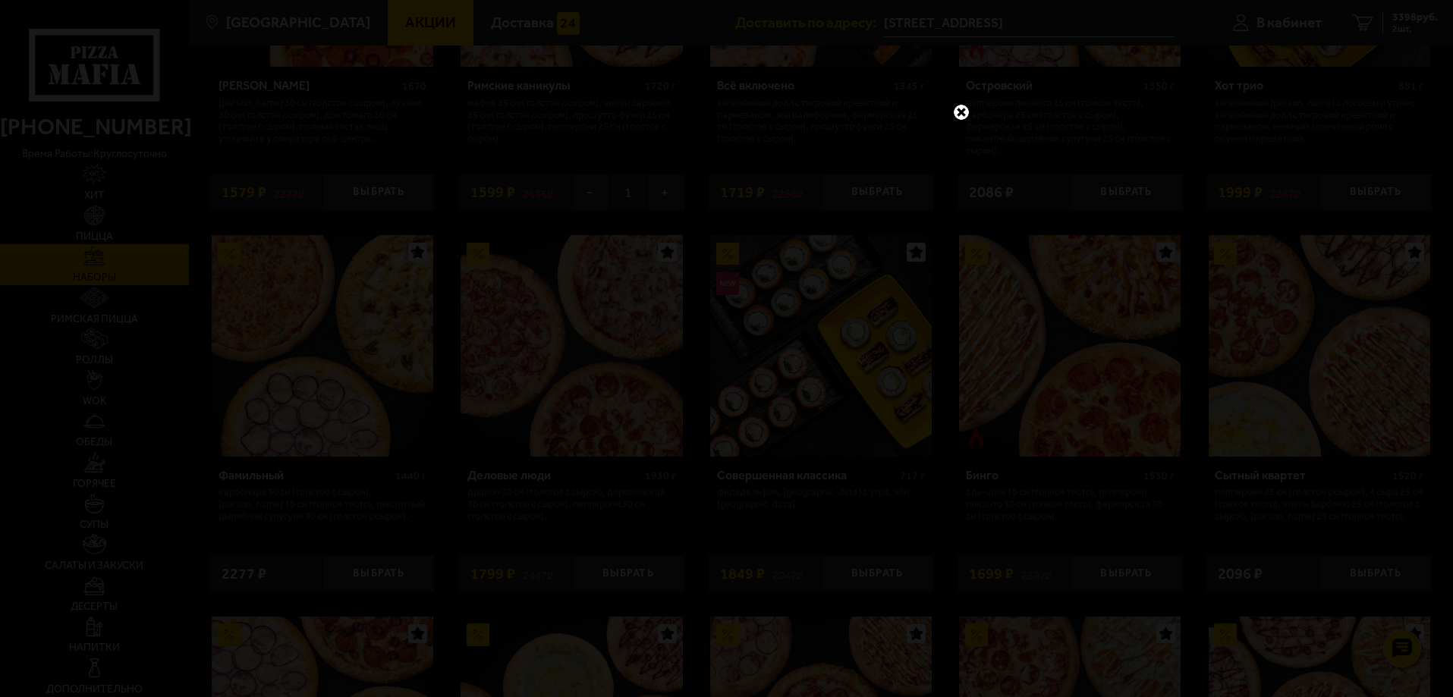
click at [963, 106] on link at bounding box center [961, 112] width 20 height 20
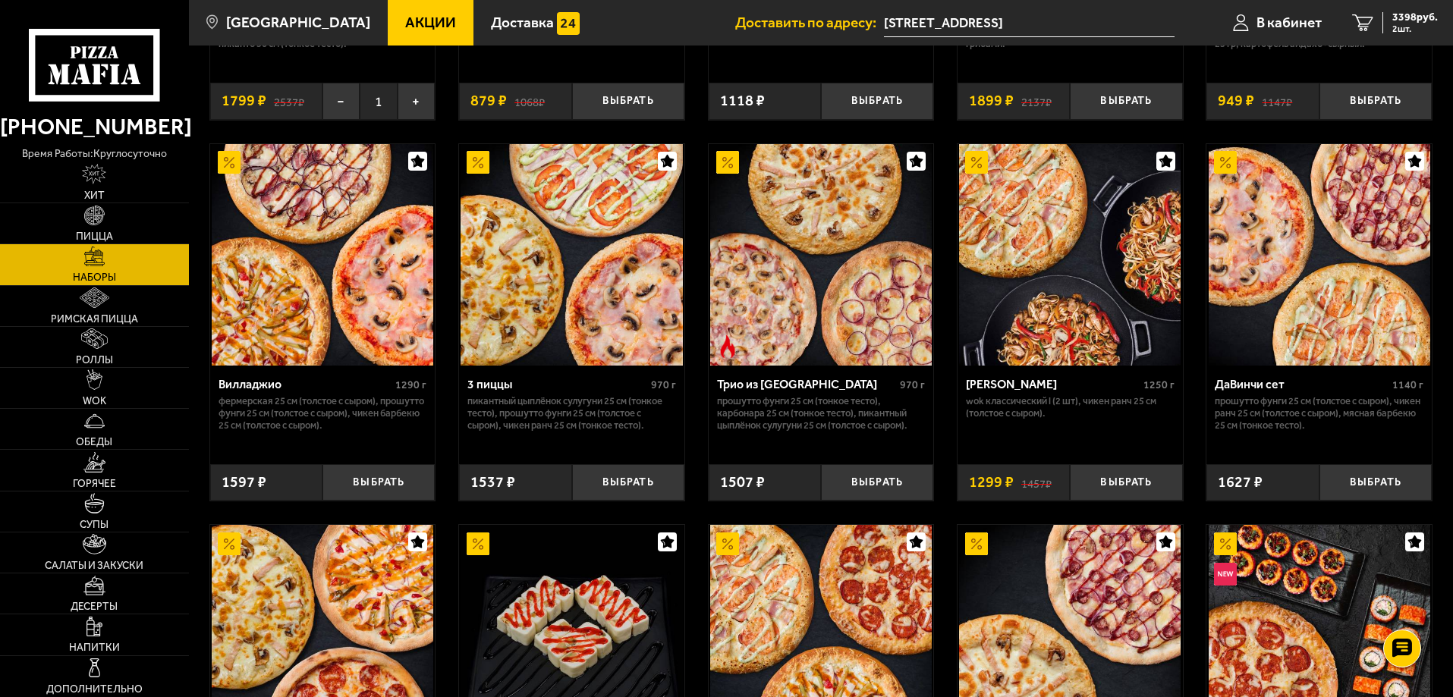
scroll to position [0, 0]
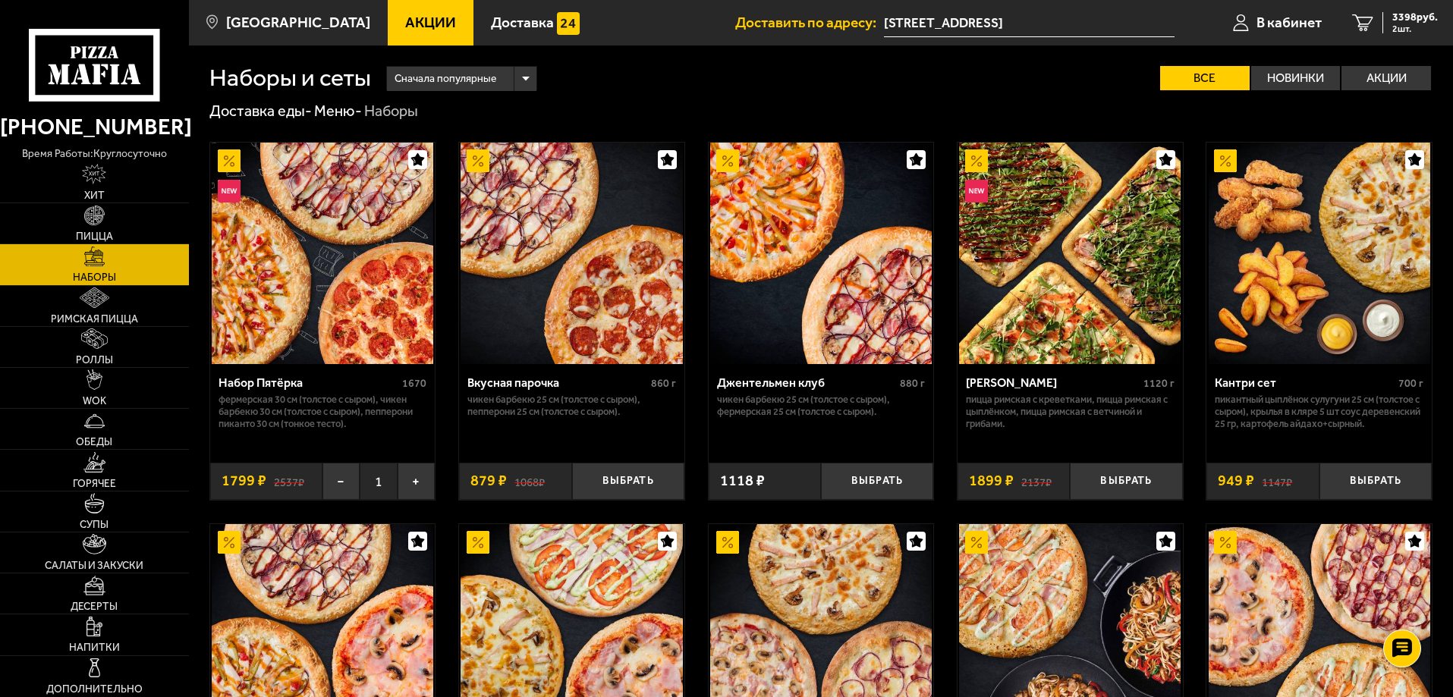
click at [476, 81] on span "Сначала популярные" at bounding box center [445, 78] width 102 height 29
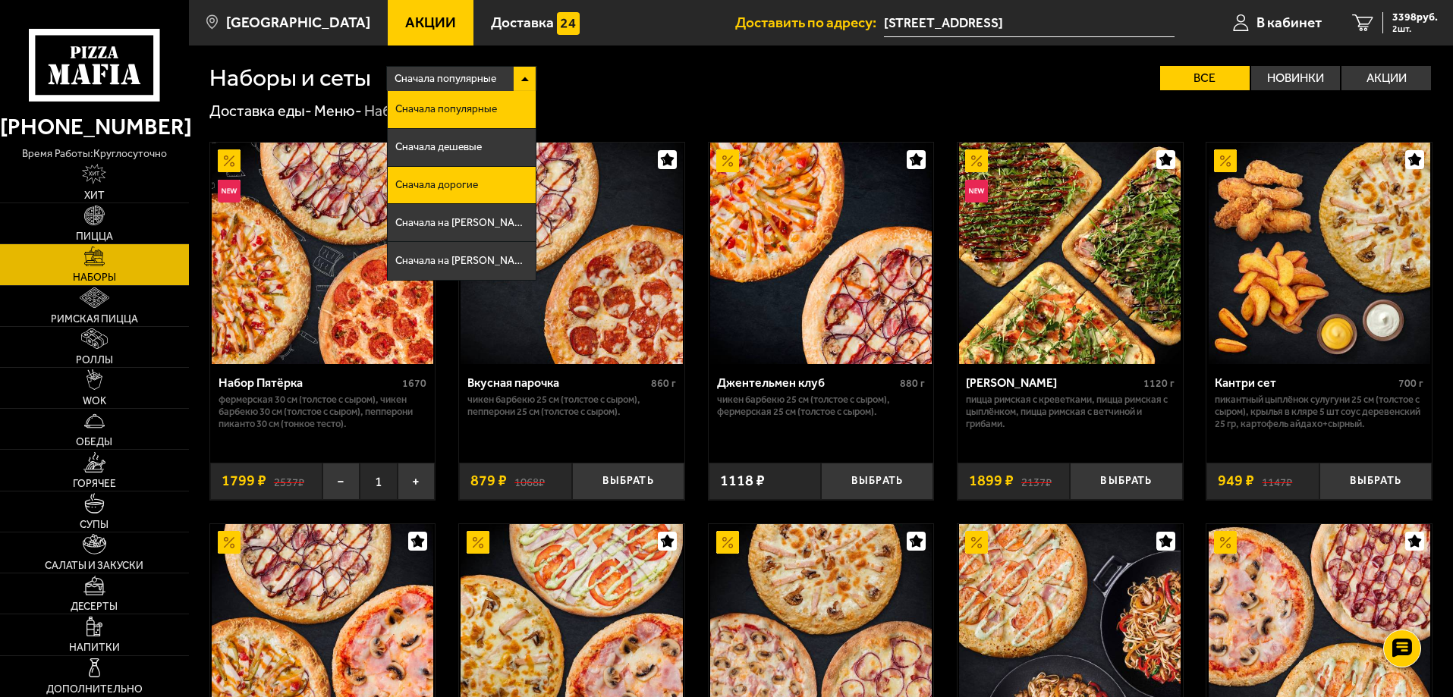
click at [481, 186] on li "Сначала дорогие" at bounding box center [462, 186] width 148 height 38
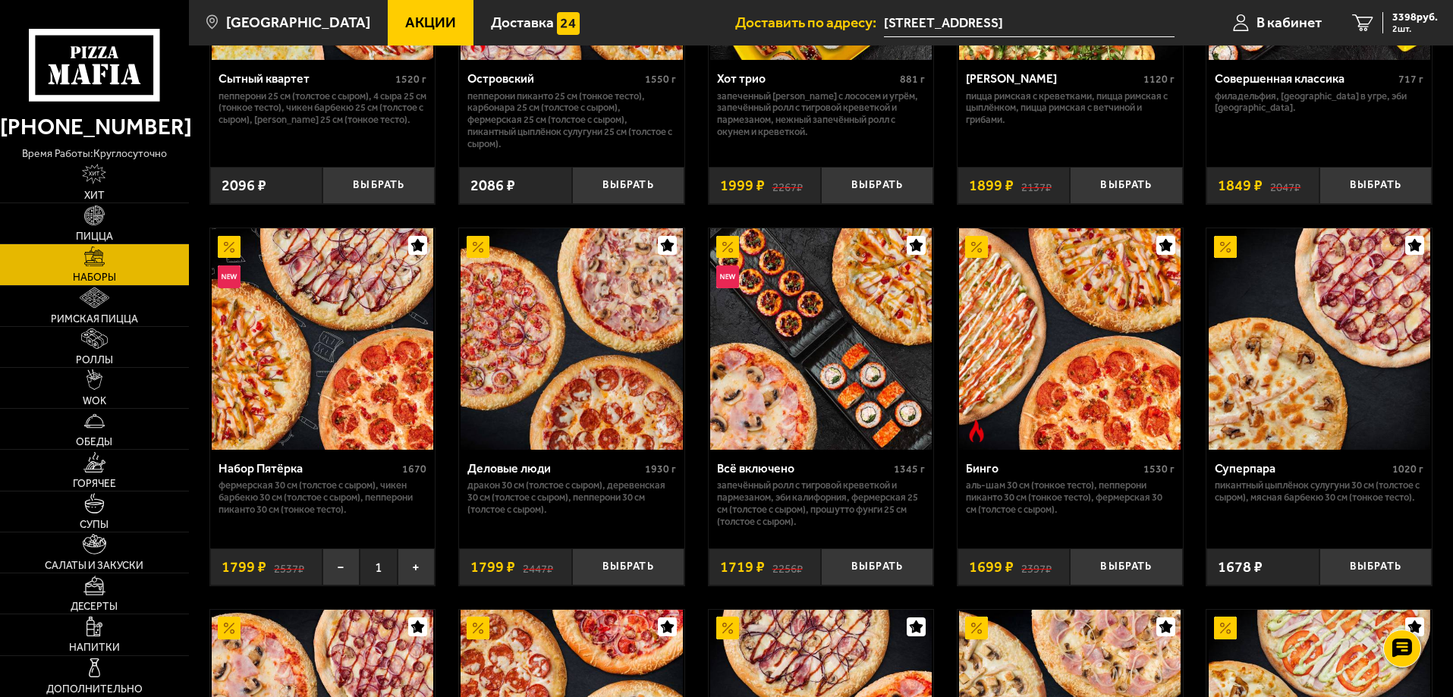
scroll to position [1214, 0]
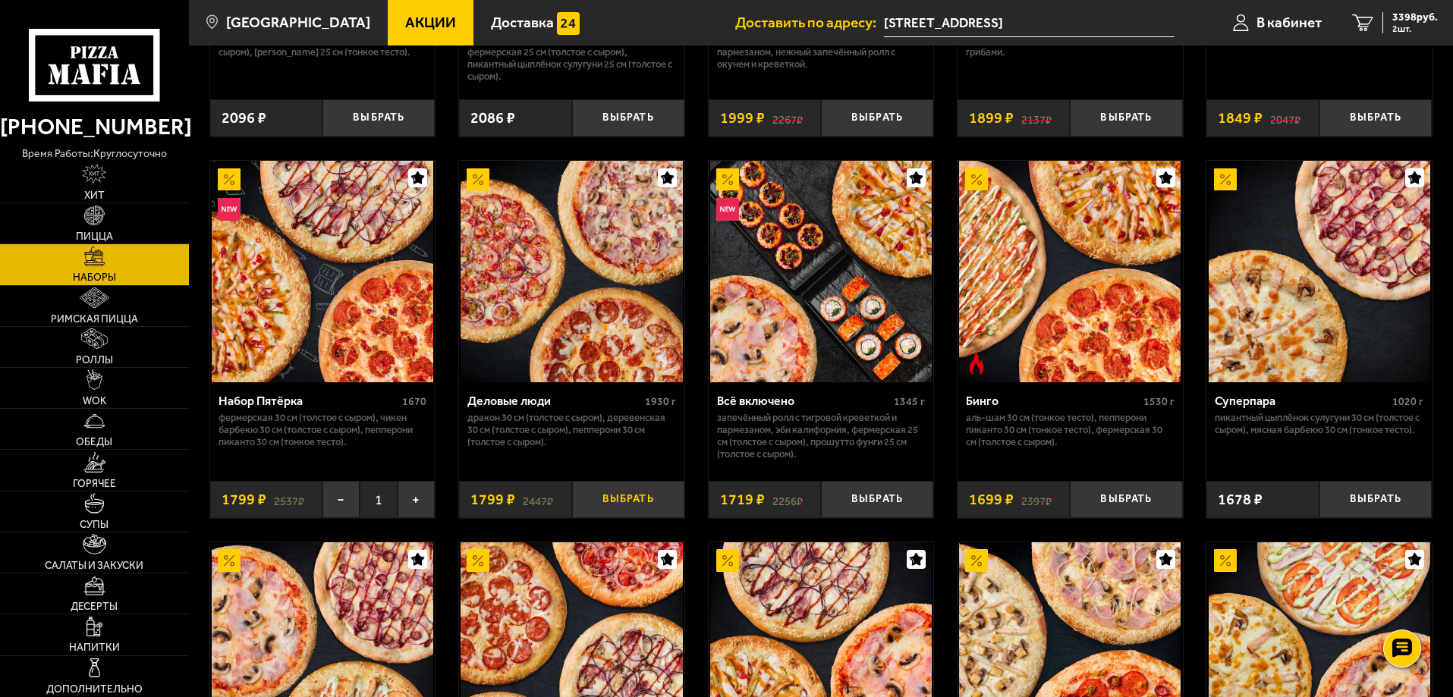
click at [616, 492] on button "Выбрать" at bounding box center [628, 499] width 112 height 37
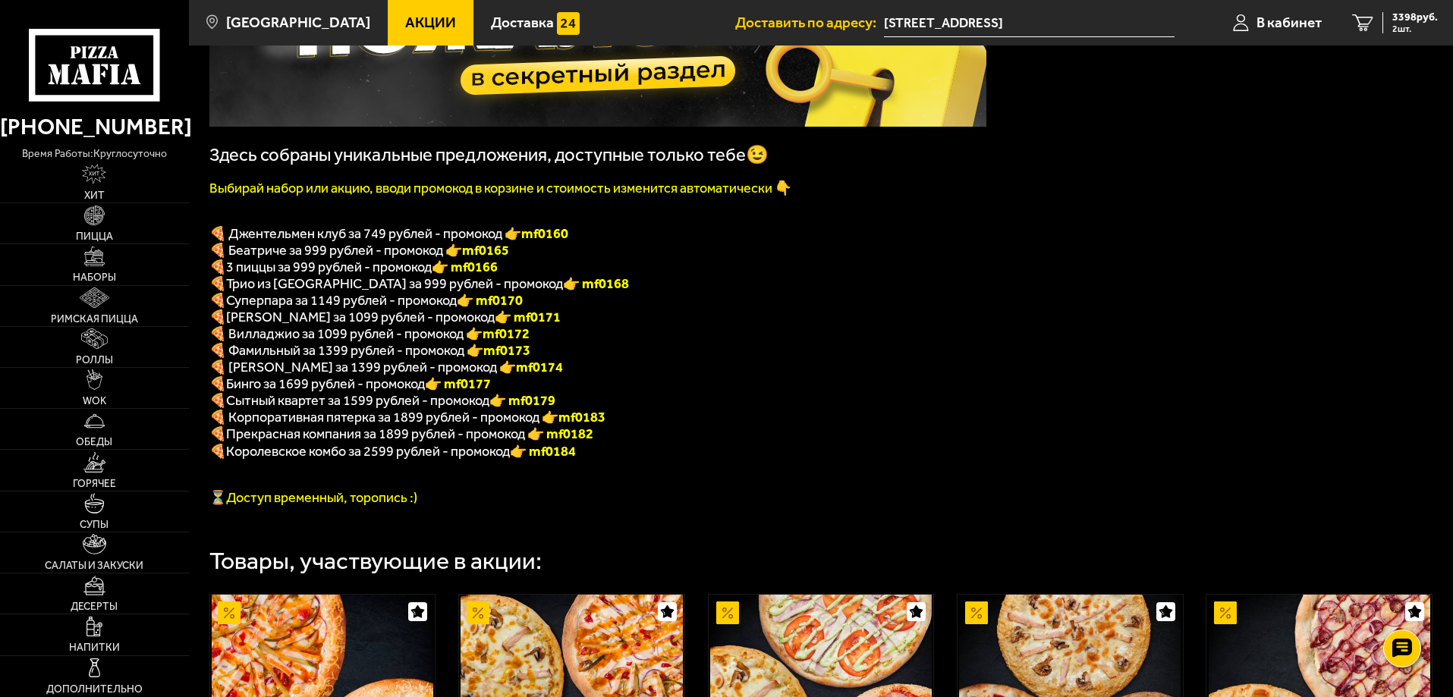
scroll to position [228, 0]
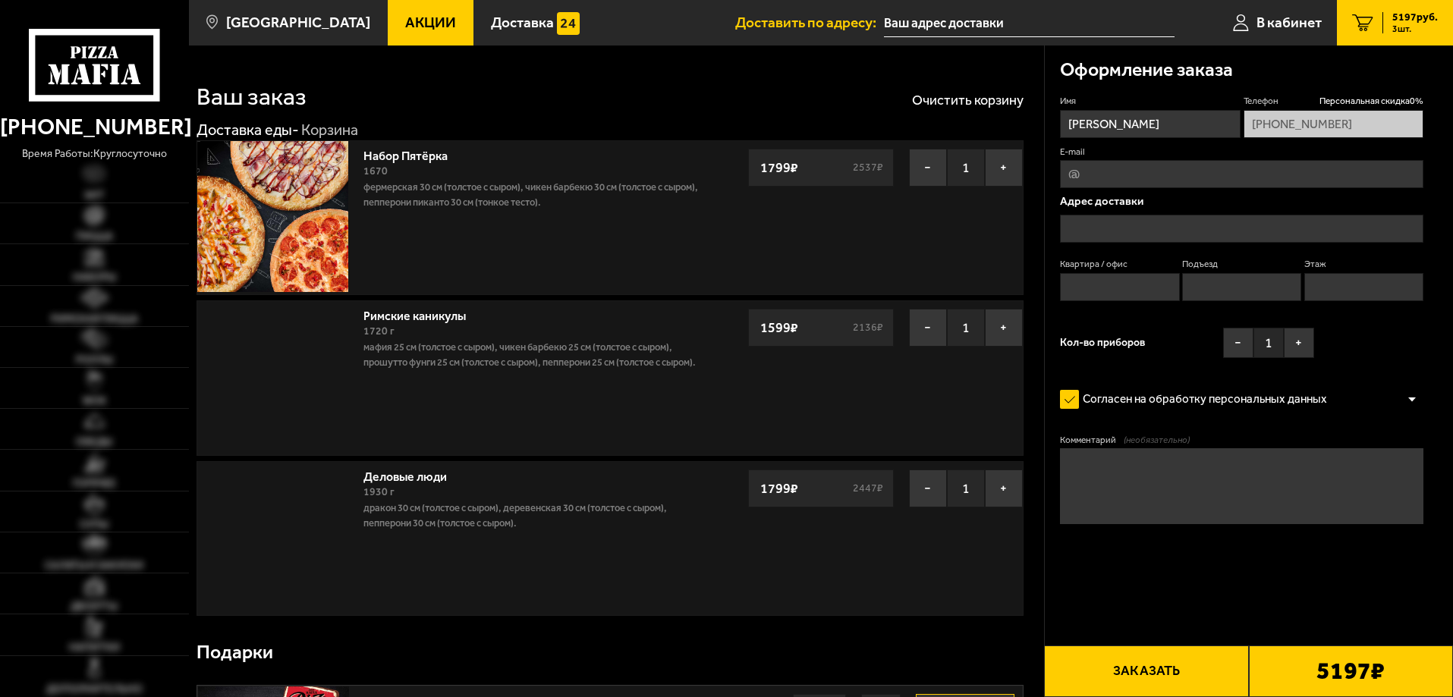
type input "[STREET_ADDRESS]"
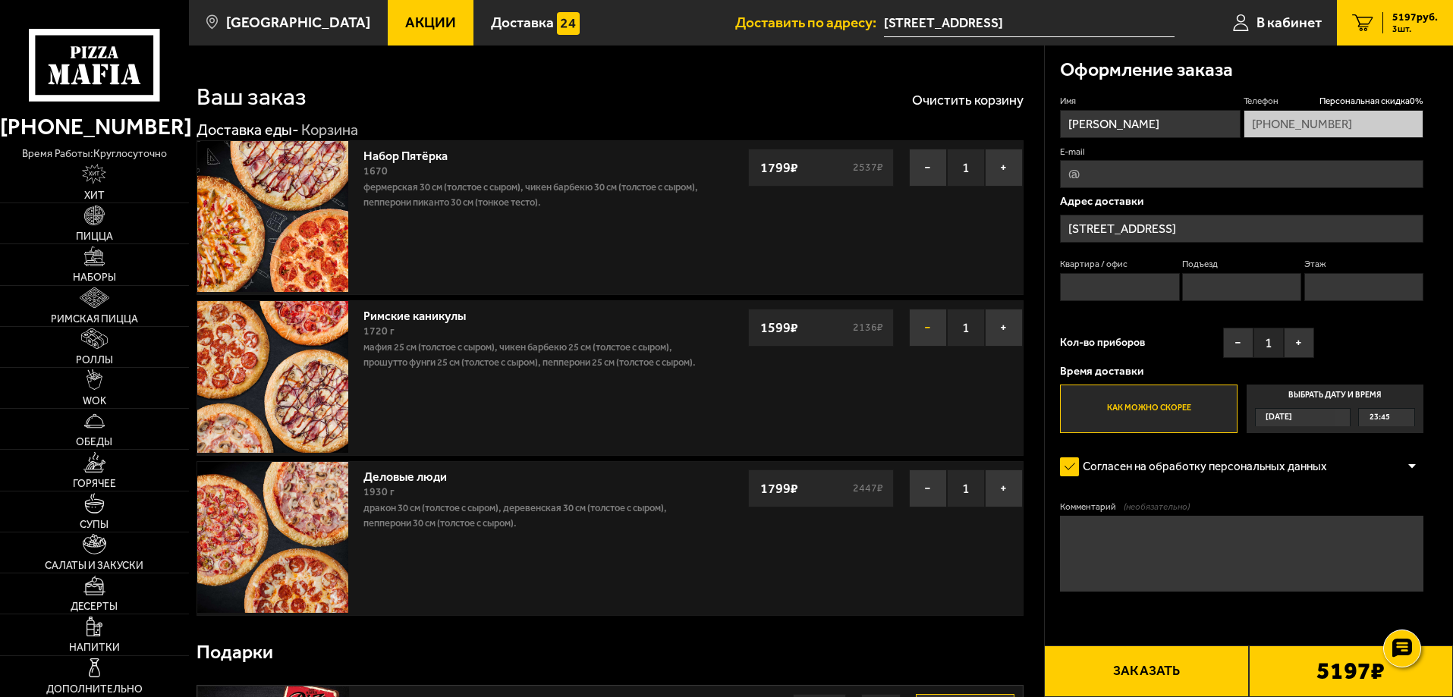
click at [926, 330] on button "−" at bounding box center [928, 328] width 38 height 38
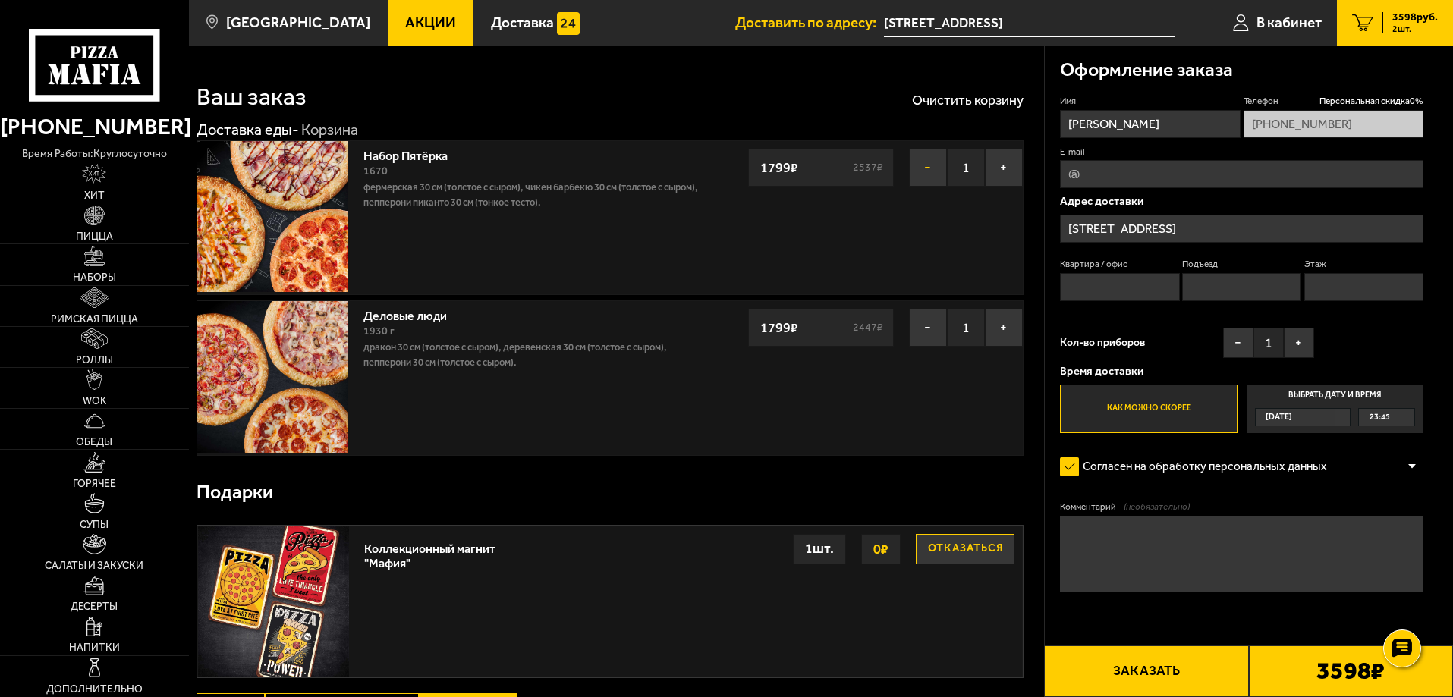
click at [927, 168] on button "−" at bounding box center [928, 168] width 38 height 38
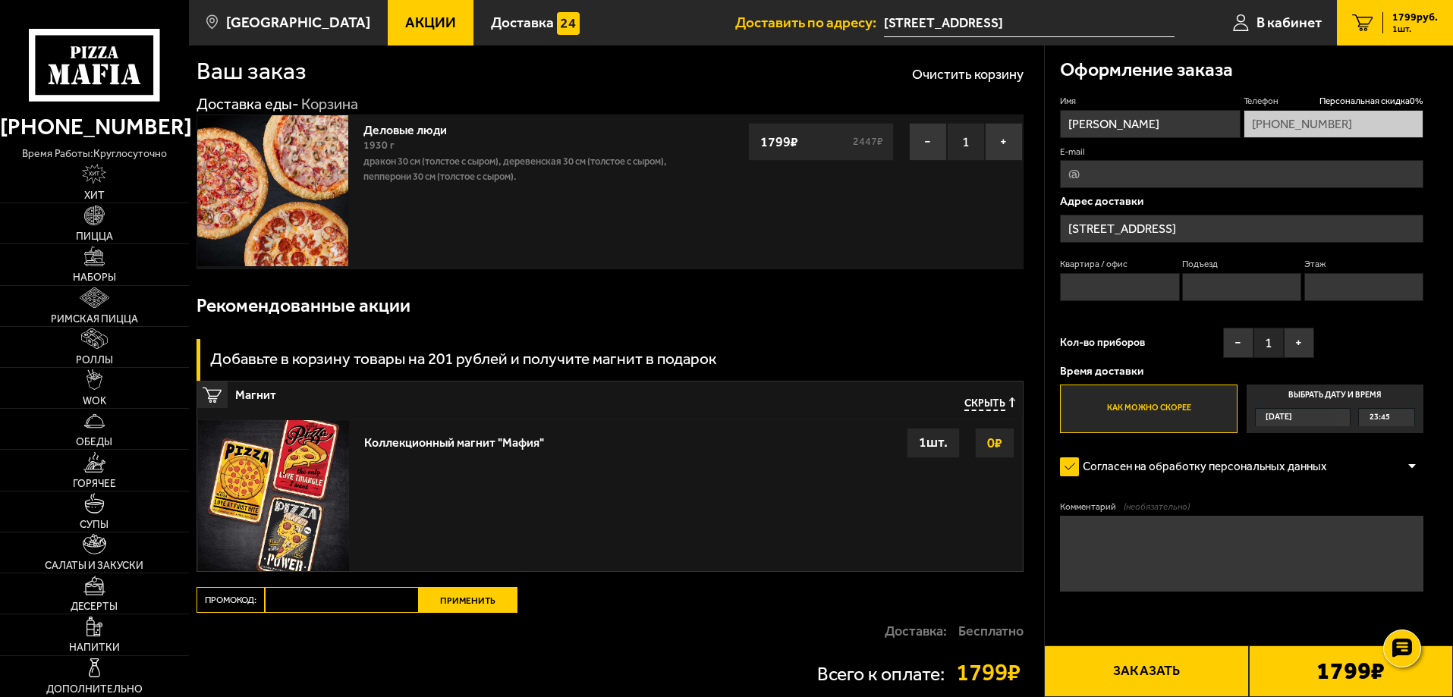
scroll to position [25, 0]
click at [1139, 289] on input "Квартира / офис" at bounding box center [1119, 287] width 119 height 28
type input "94"
type input "6"
type input "5"
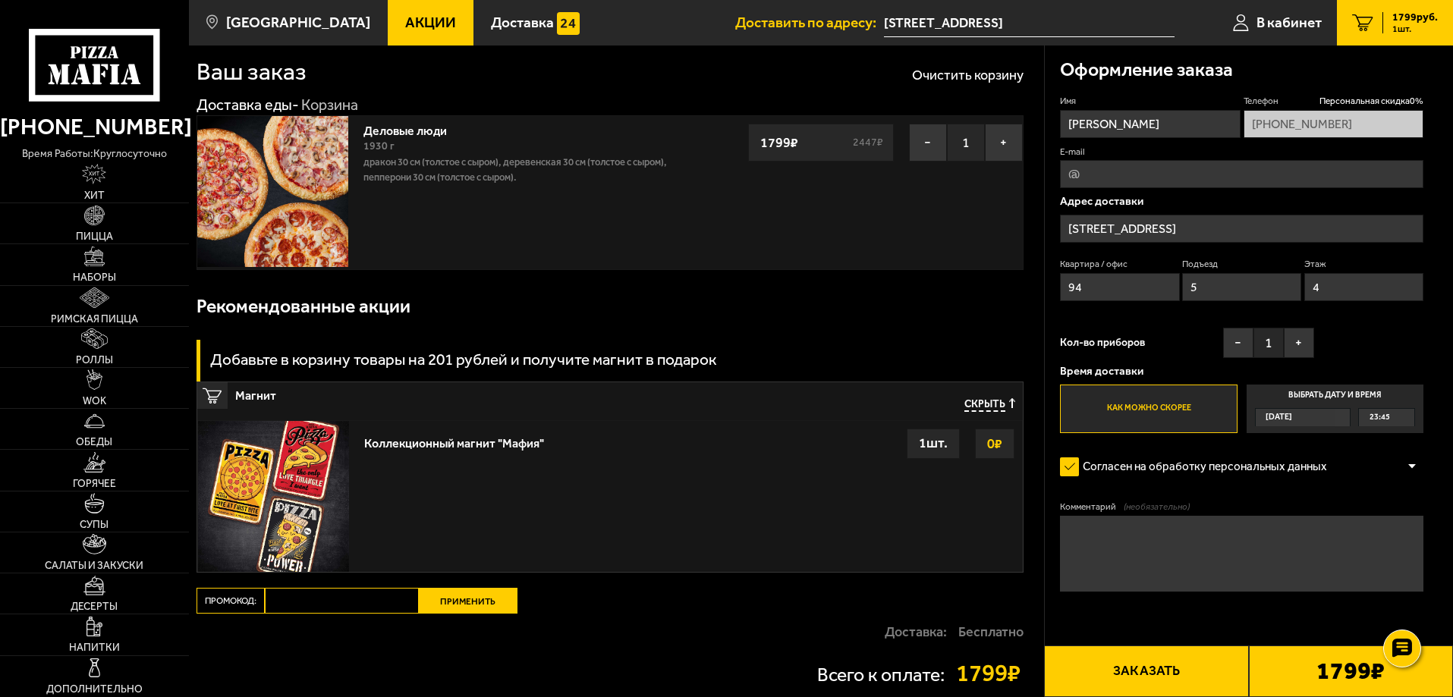
type input "4"
click at [1164, 353] on div "Кол-во приборов − 1 +" at bounding box center [1187, 347] width 254 height 38
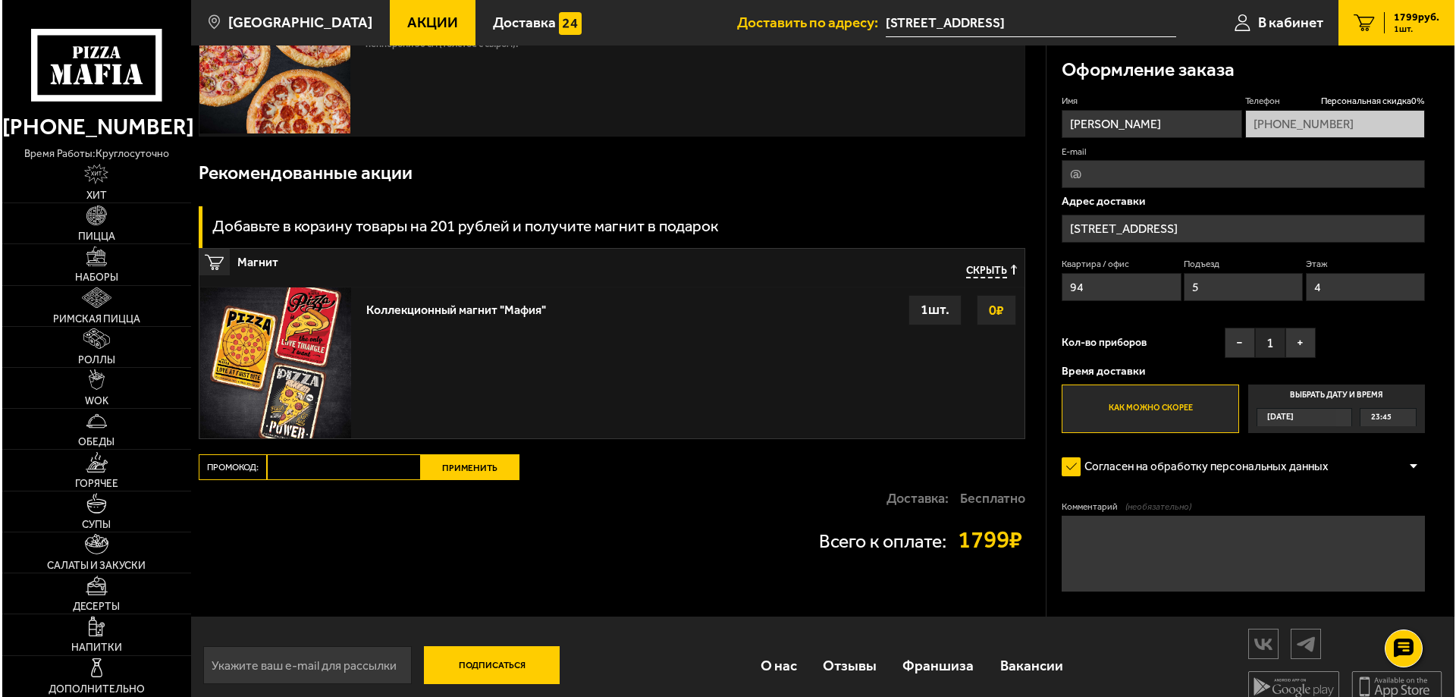
scroll to position [177, 0]
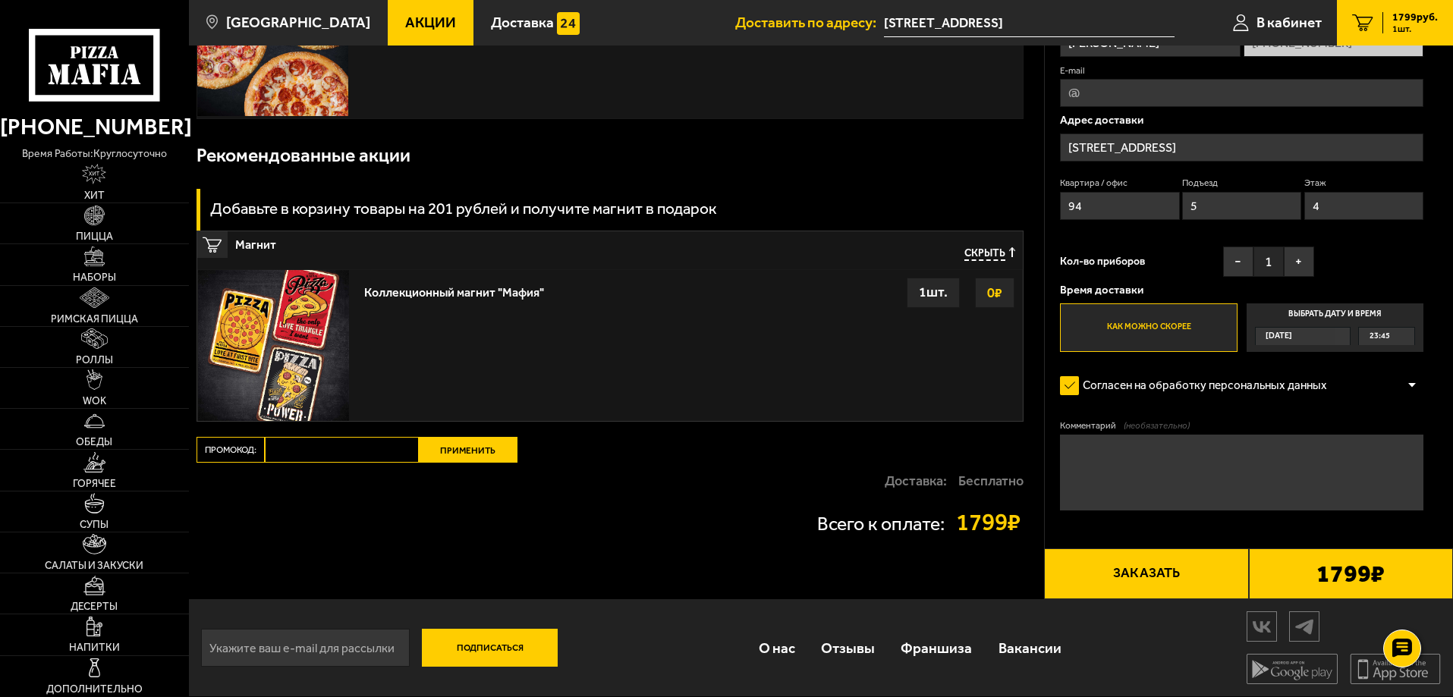
click at [1334, 567] on b "1799 ₽" at bounding box center [1350, 574] width 68 height 24
click at [1152, 575] on button "Заказать" at bounding box center [1146, 574] width 204 height 52
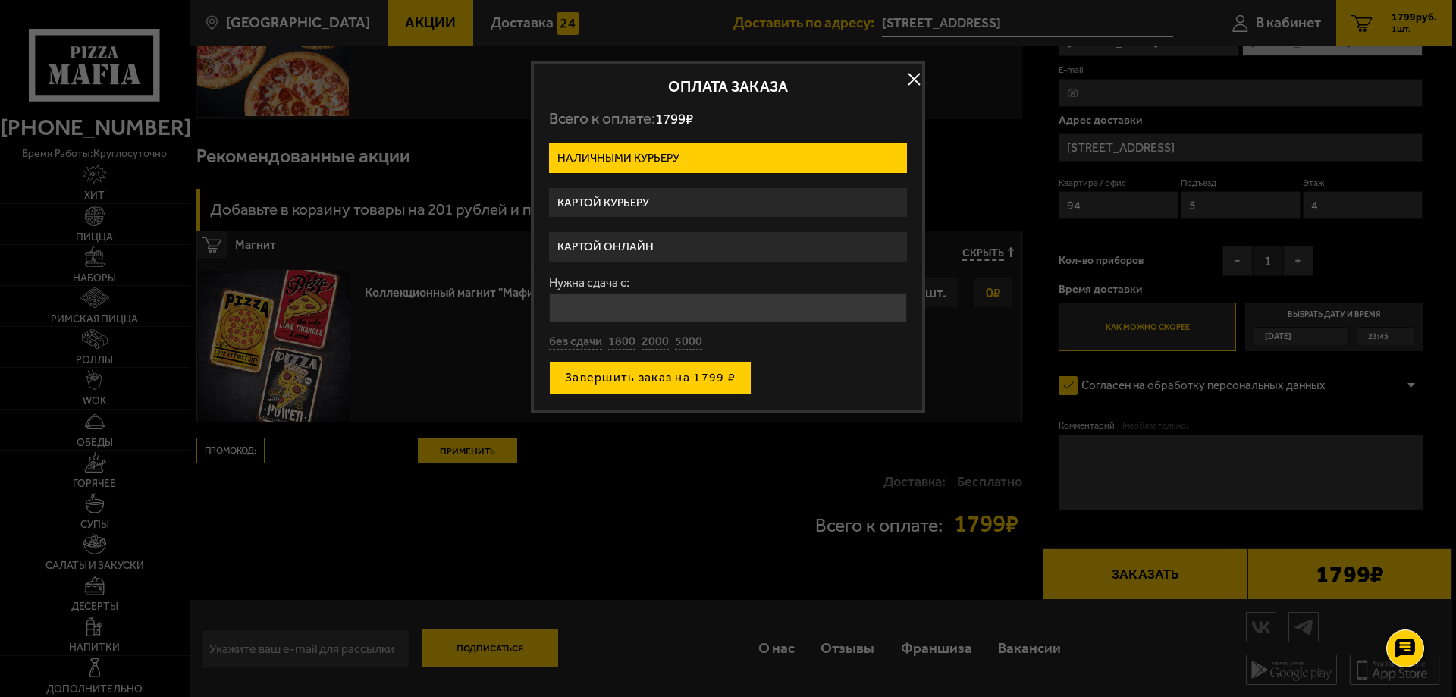
click at [617, 386] on button "Завершить заказ на 1799 ₽" at bounding box center [650, 377] width 203 height 33
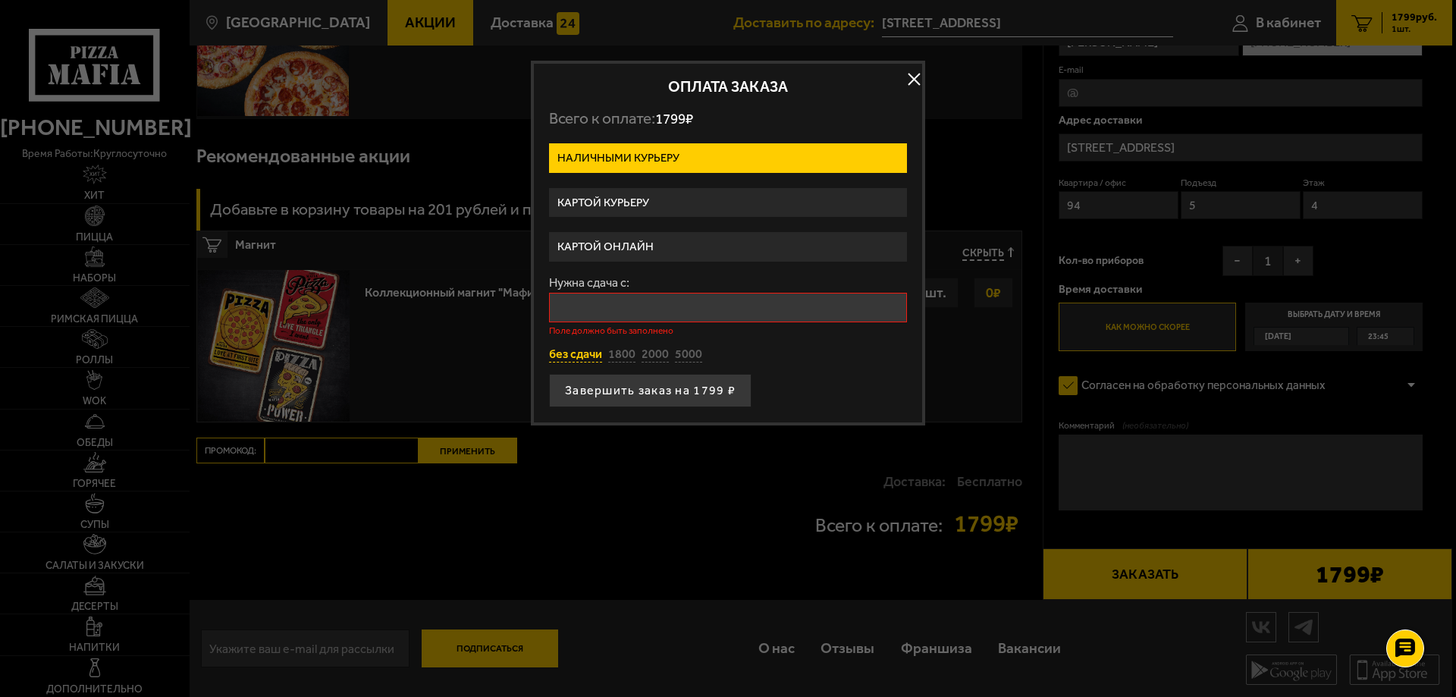
click at [558, 363] on button "без сдачи" at bounding box center [575, 355] width 53 height 17
type input "0"
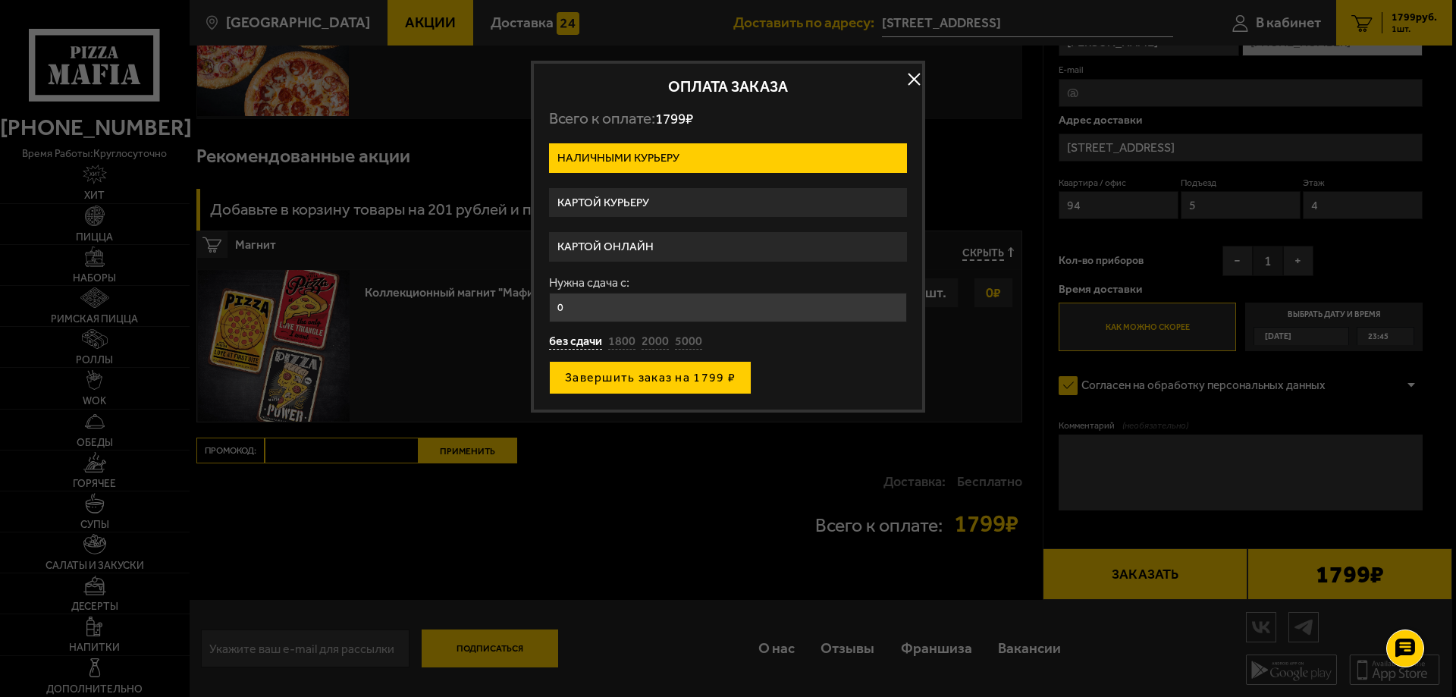
click at [614, 378] on button "Завершить заказ на 1799 ₽" at bounding box center [650, 377] width 203 height 33
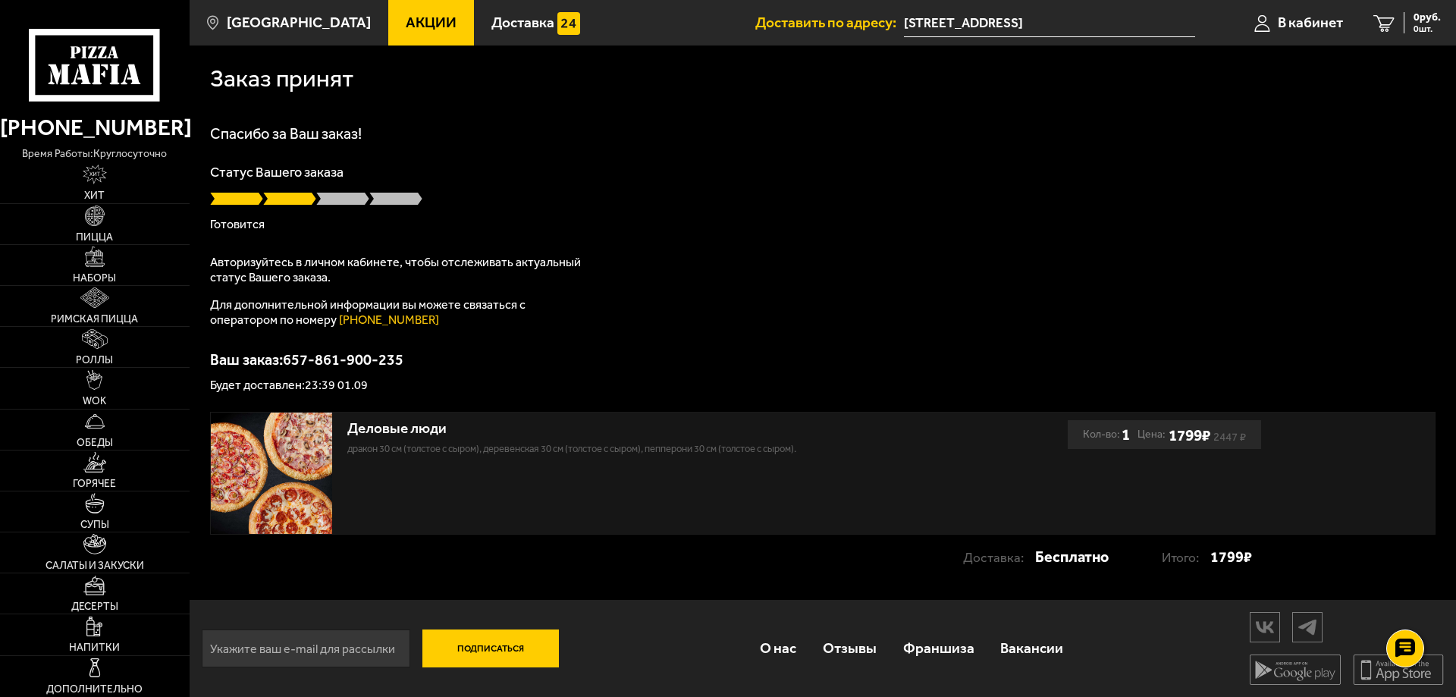
click at [1077, 209] on div "Статус Вашего заказа [PERSON_NAME]" at bounding box center [823, 197] width 1226 height 65
